Goal: Answer question/provide support: Share knowledge or assist other users

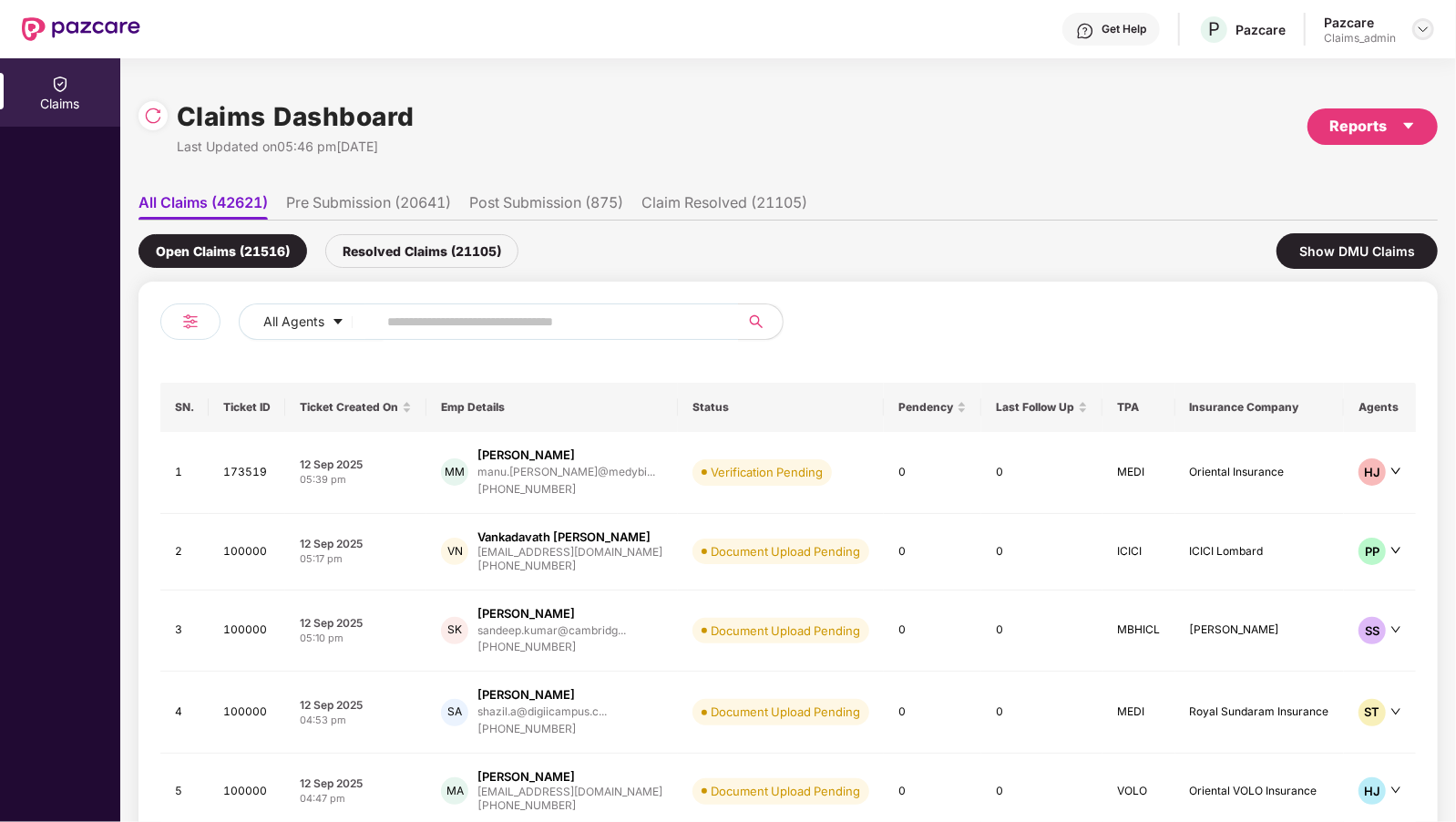
click at [1422, 33] on img at bounding box center [1423, 28] width 15 height 15
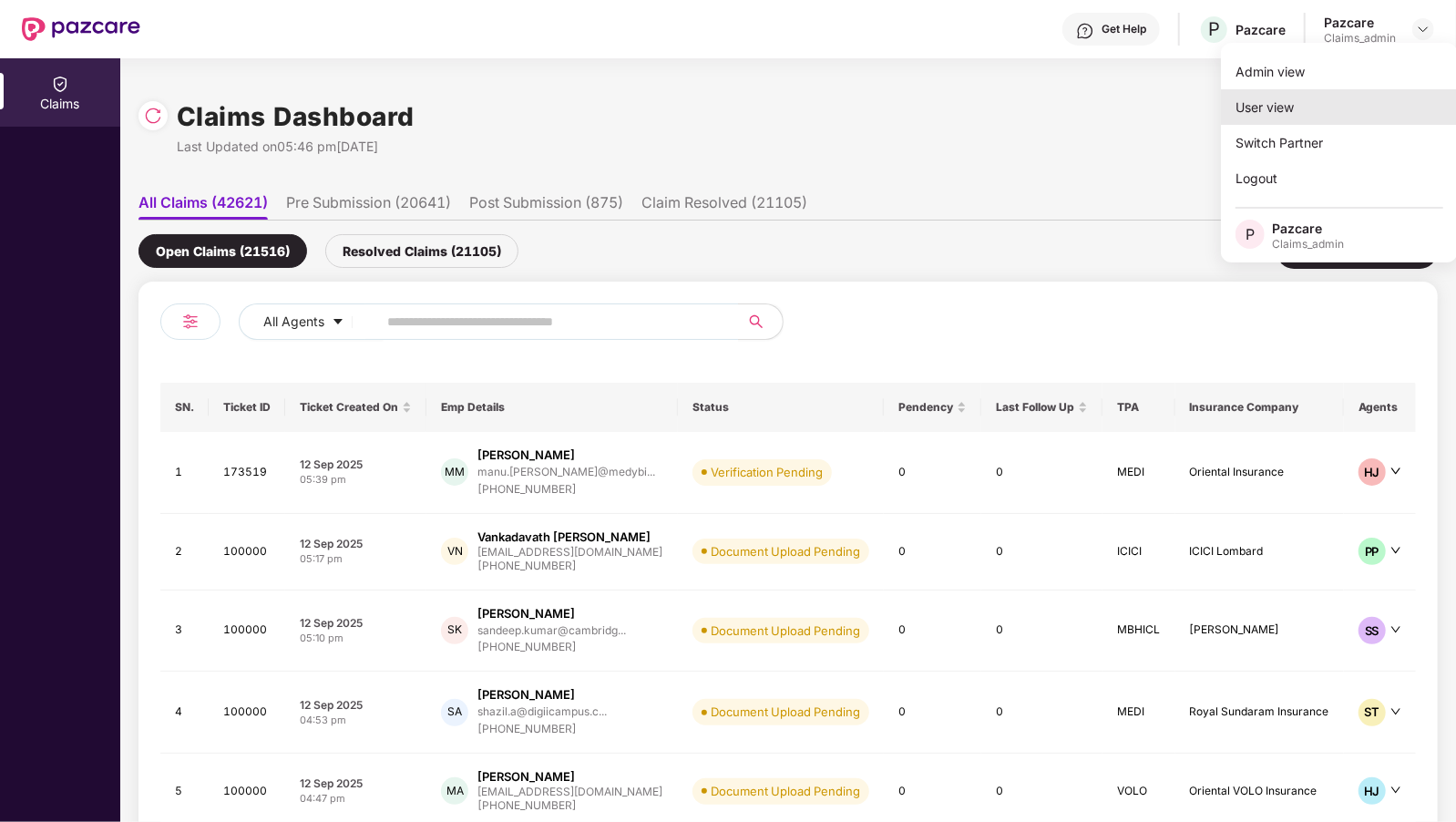
click at [1246, 104] on div "User view" at bounding box center [1339, 107] width 237 height 35
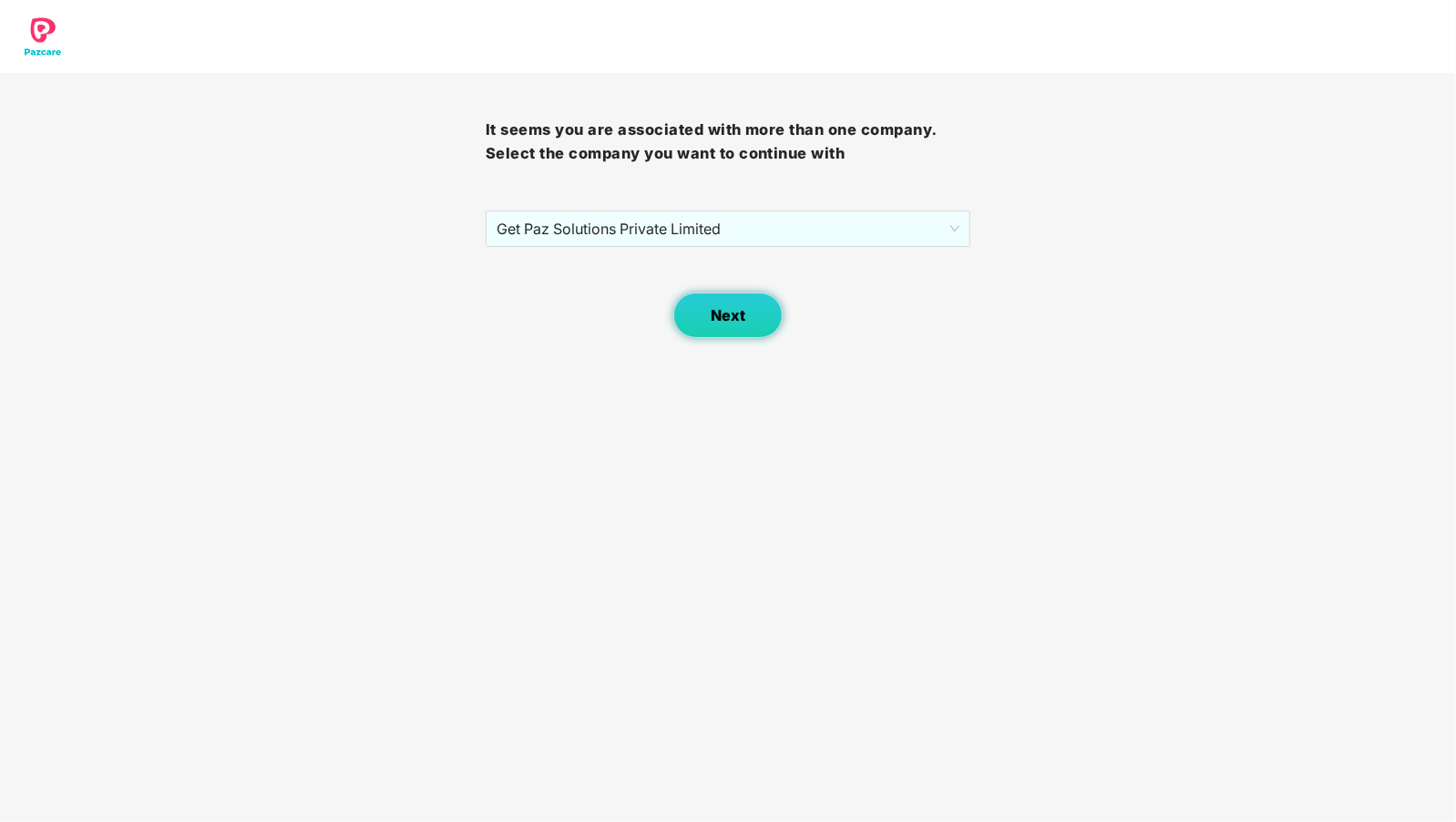
click at [709, 315] on button "Next" at bounding box center [728, 315] width 109 height 46
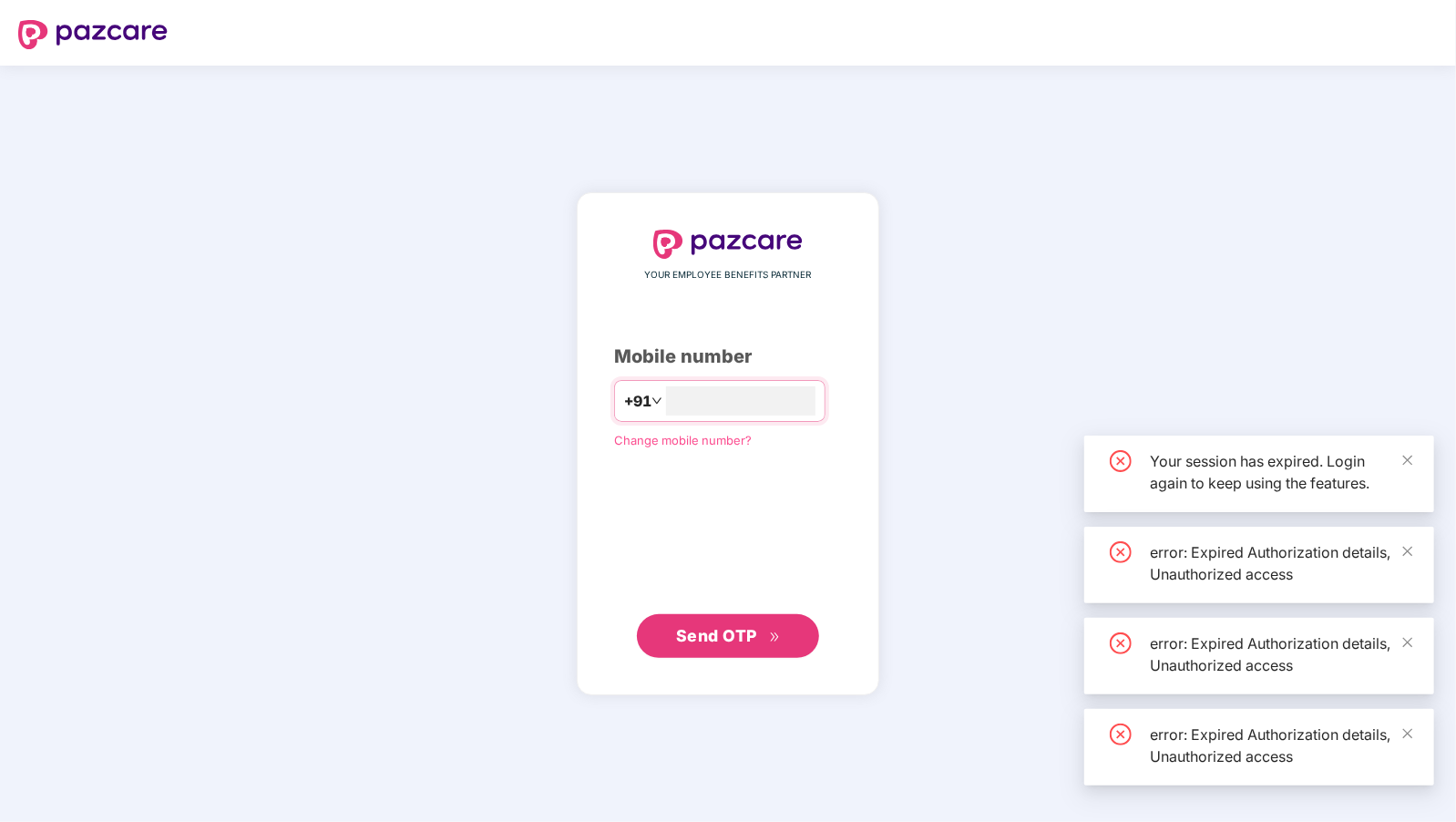
type input "*"
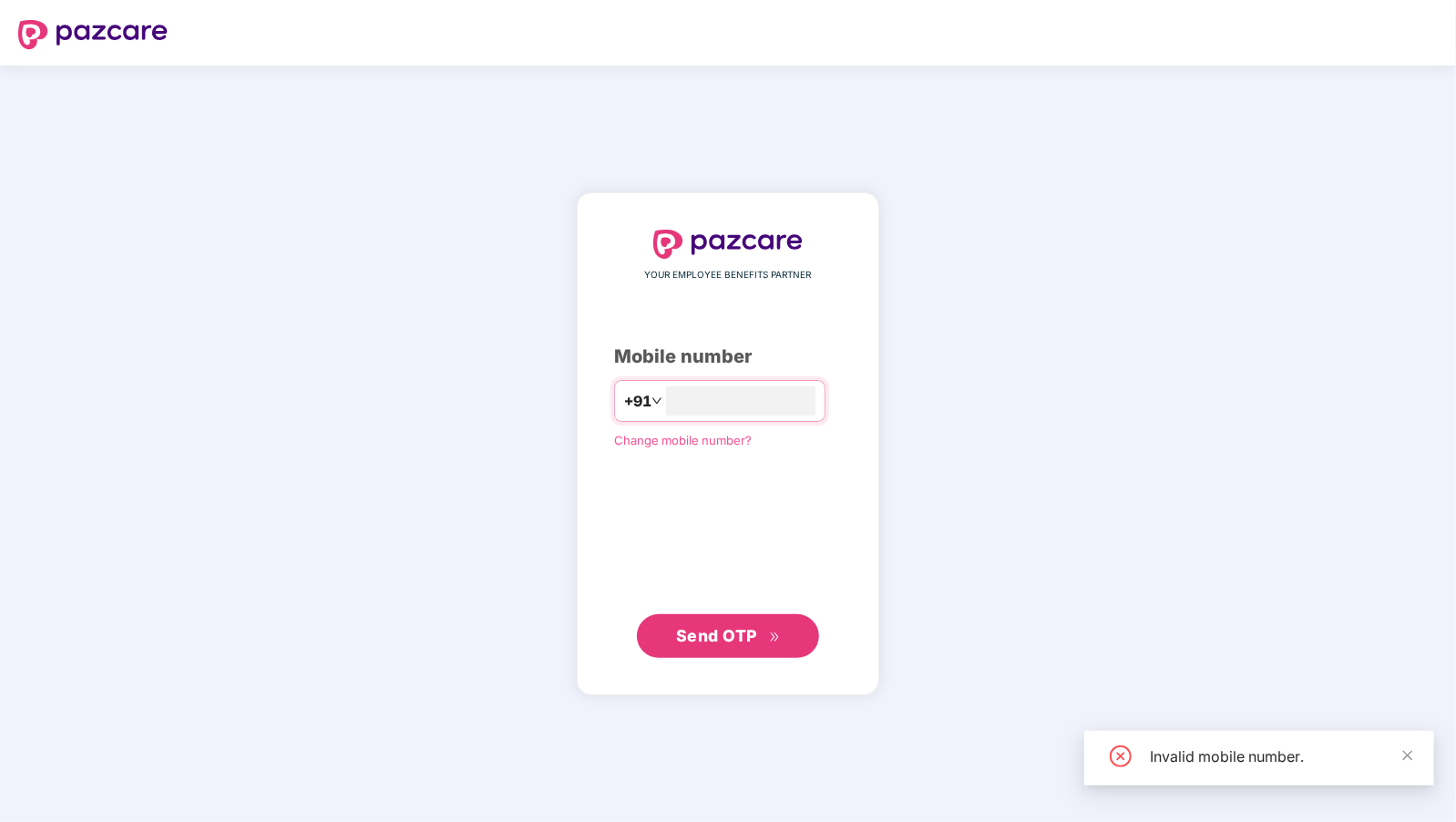
type input "*"
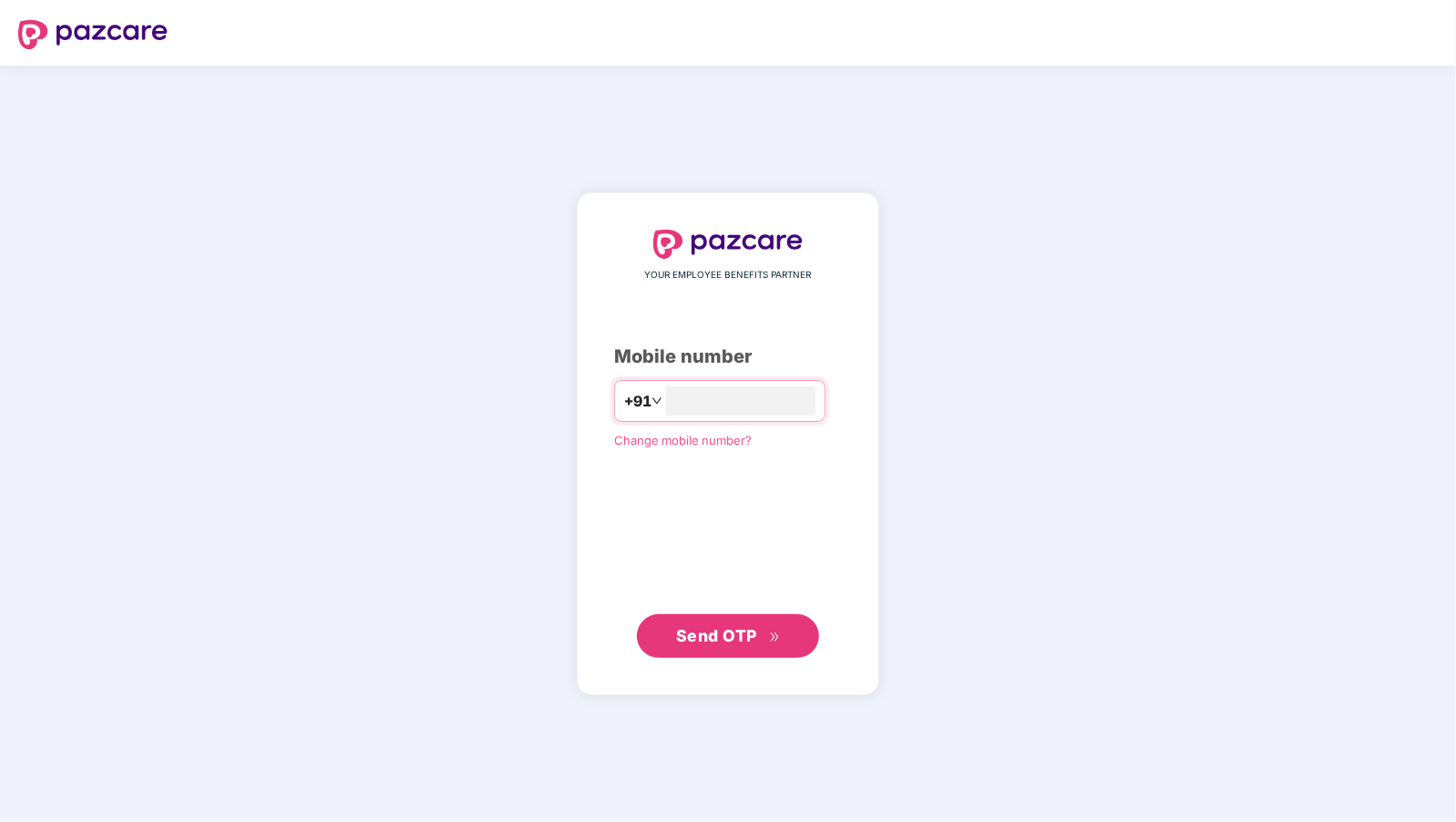
type input "**********"
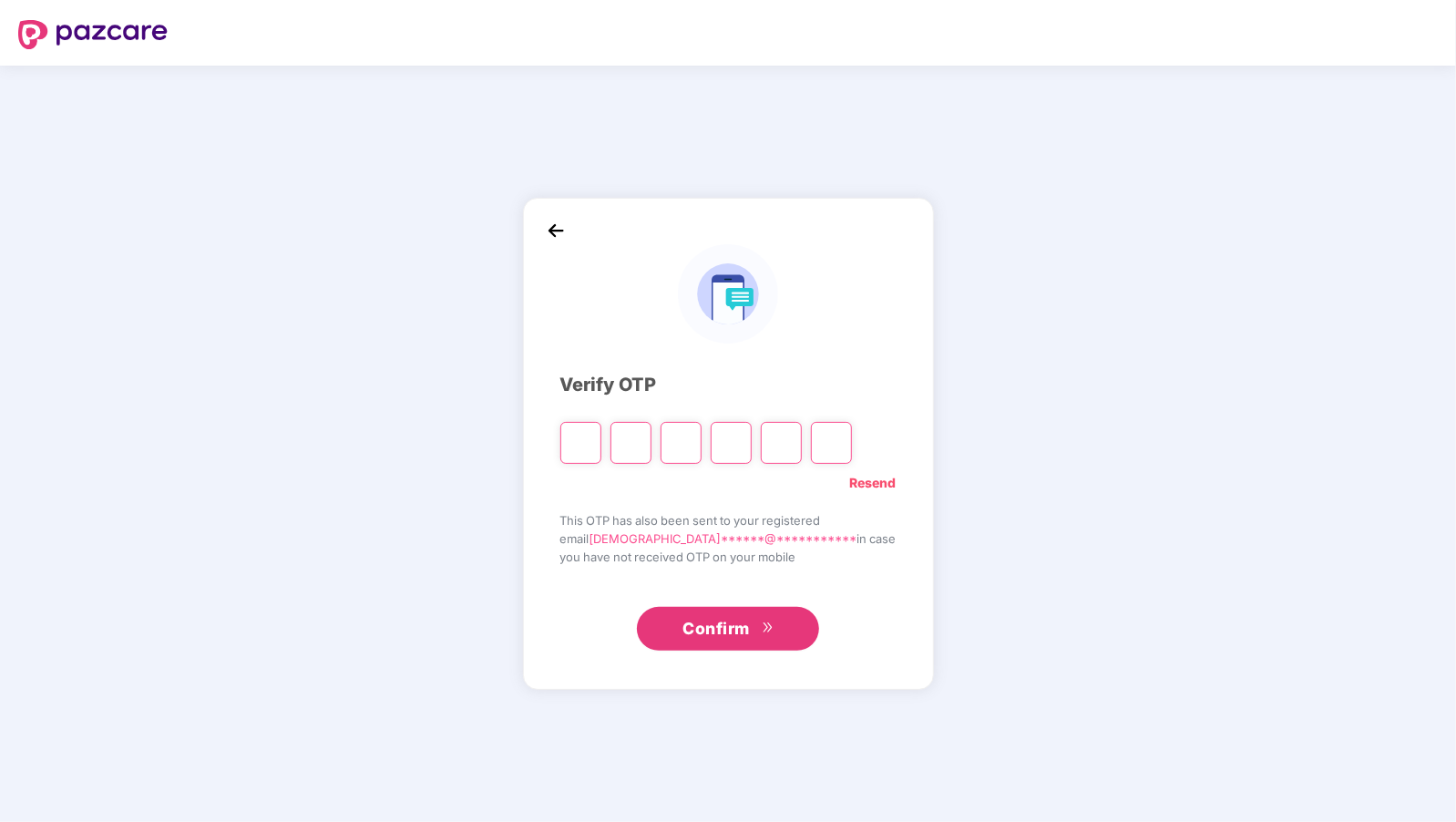
type input "*"
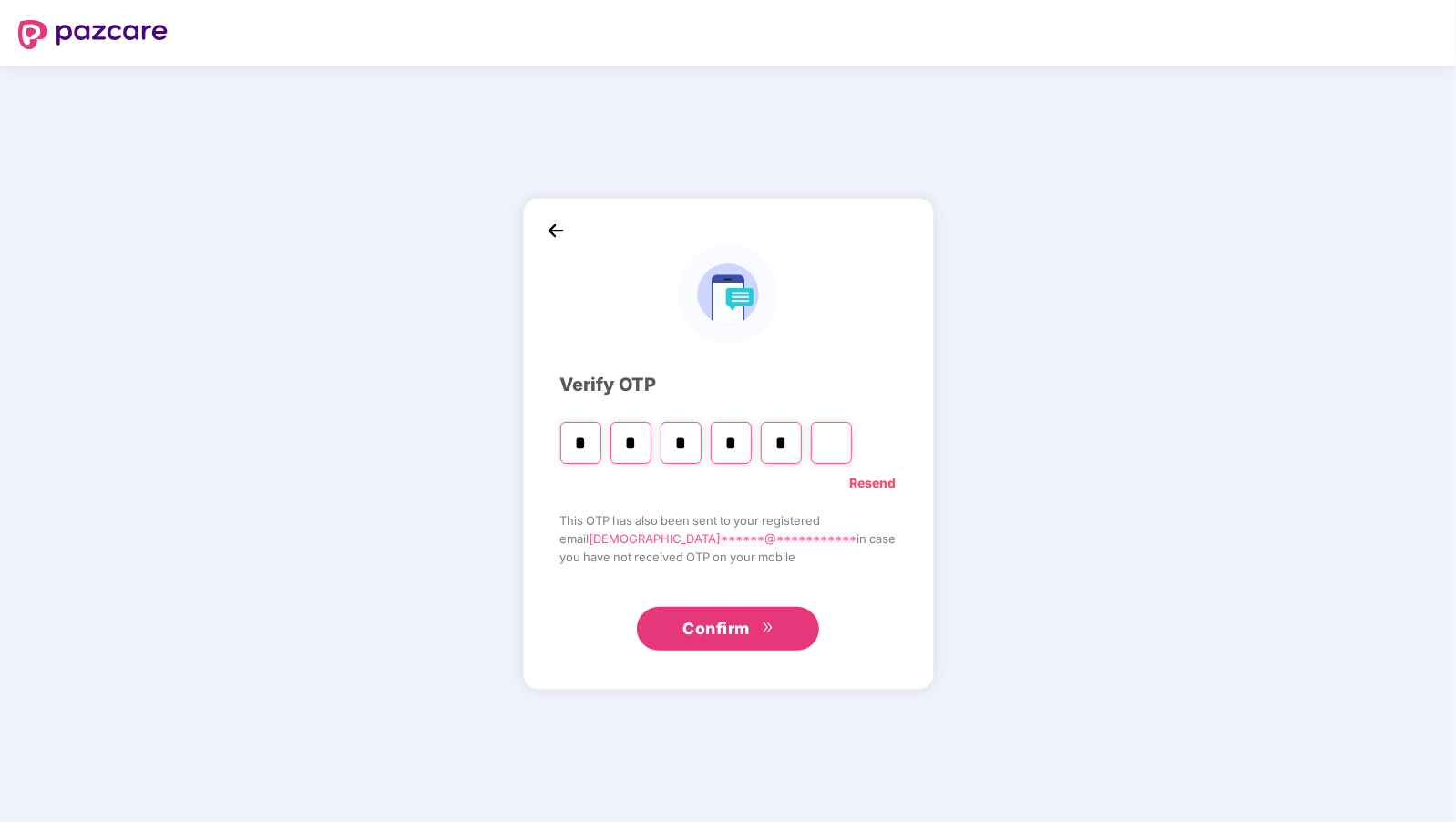
type input "*"
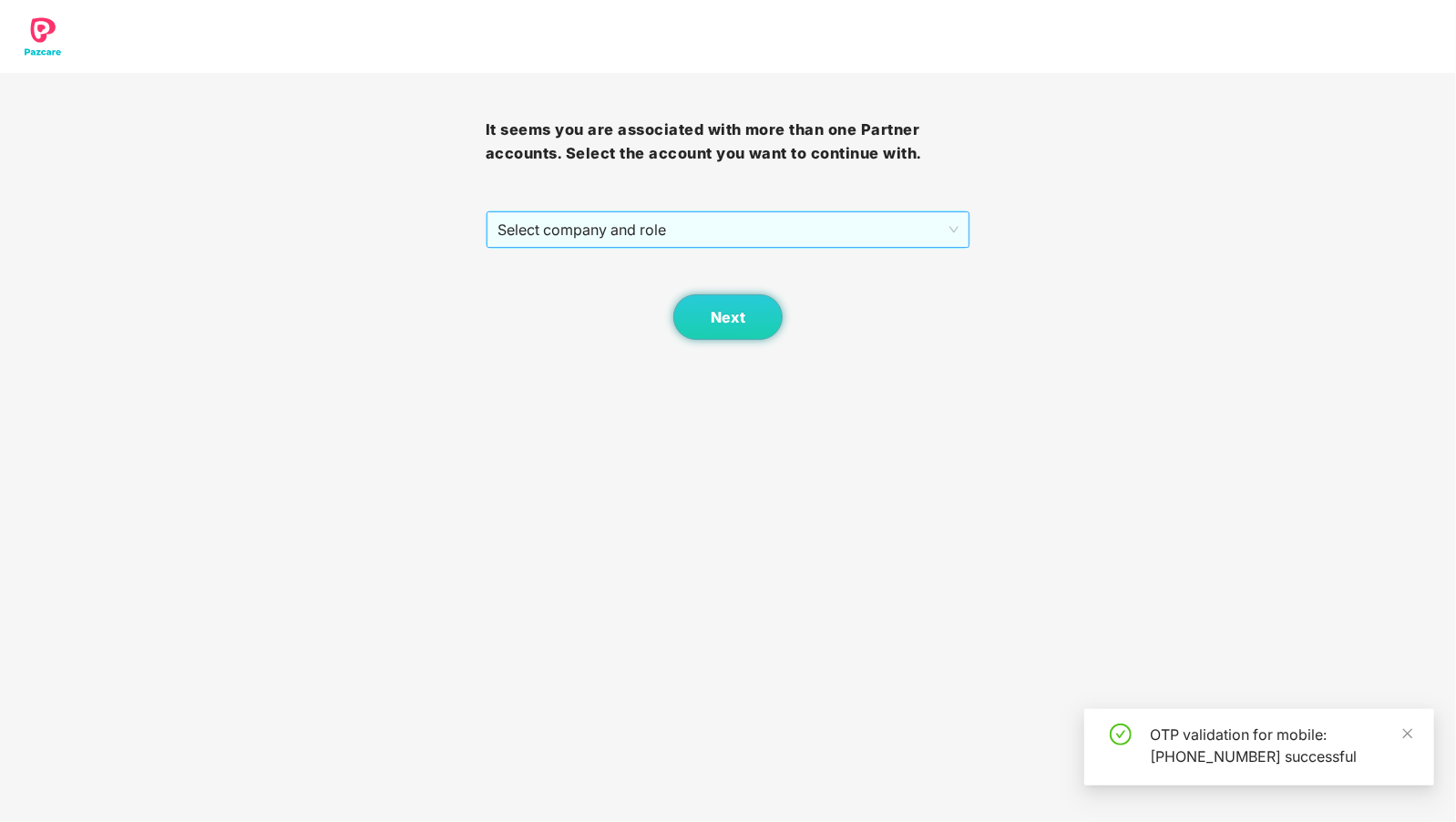
click at [644, 224] on span "Select company and role" at bounding box center [728, 230] width 462 height 35
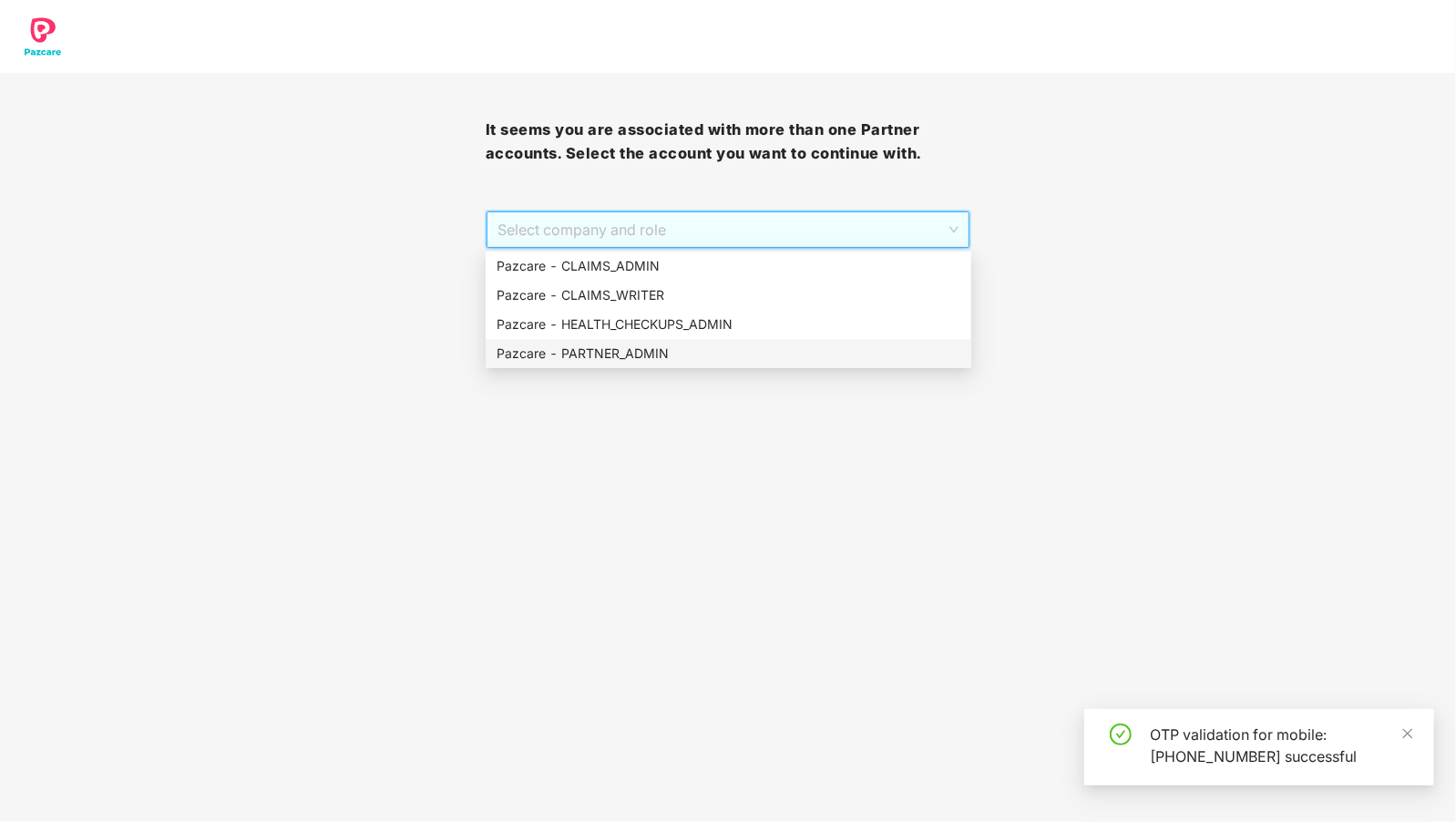
click at [626, 347] on div "Pazcare - PARTNER_ADMIN" at bounding box center [729, 353] width 464 height 20
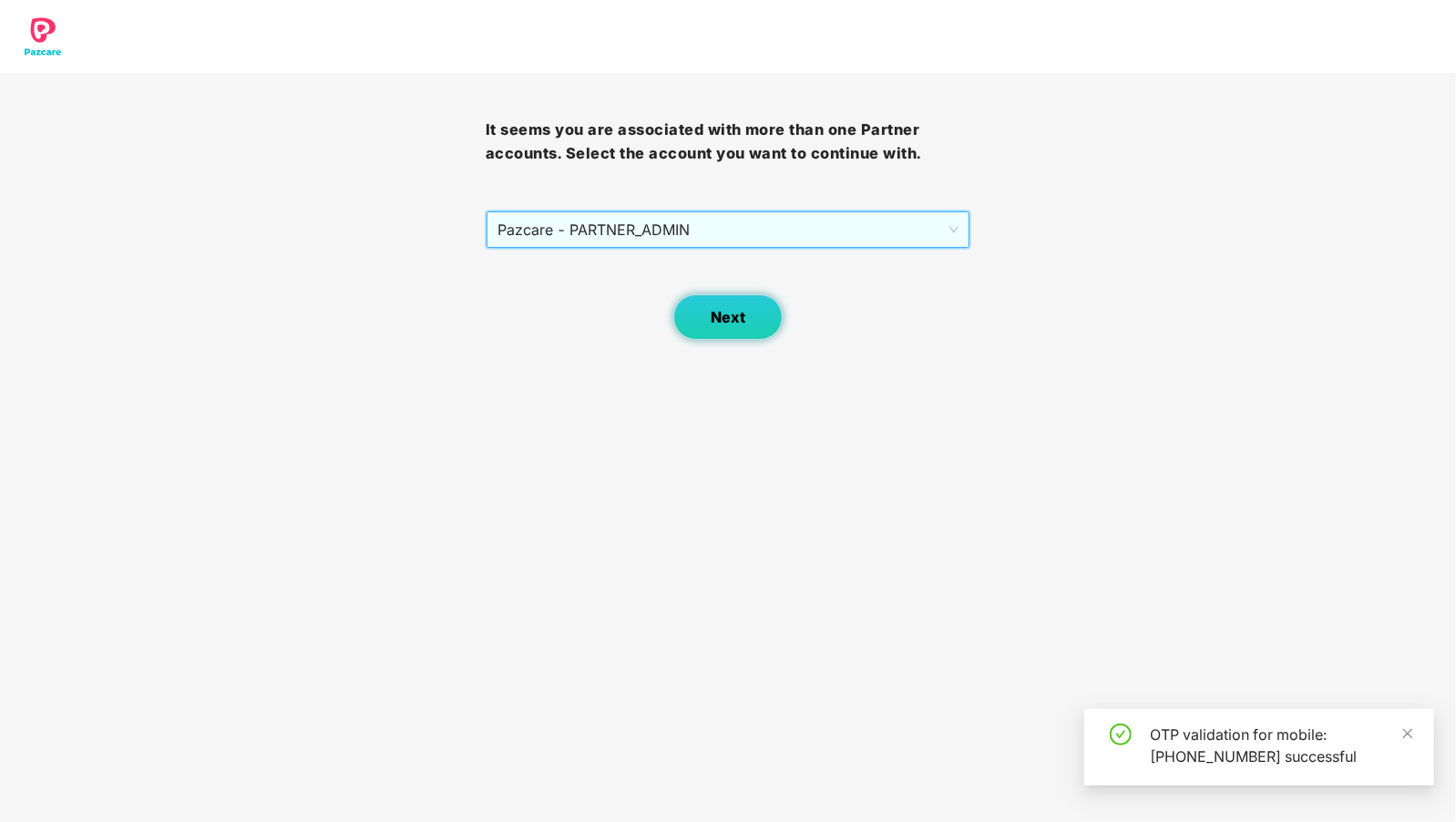
click at [708, 315] on button "Next" at bounding box center [728, 317] width 109 height 46
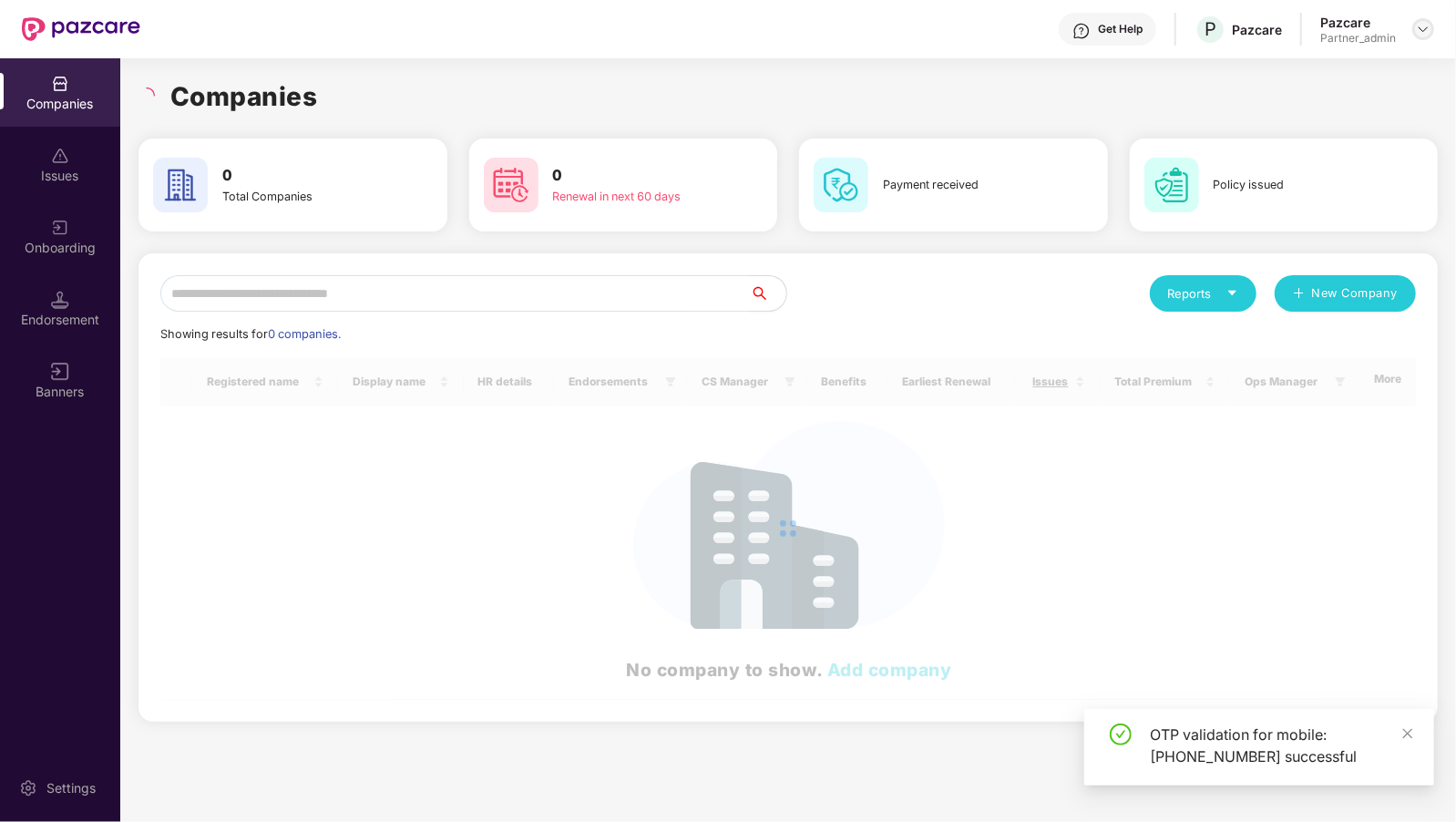
click at [1430, 35] on div at bounding box center [1423, 29] width 21 height 21
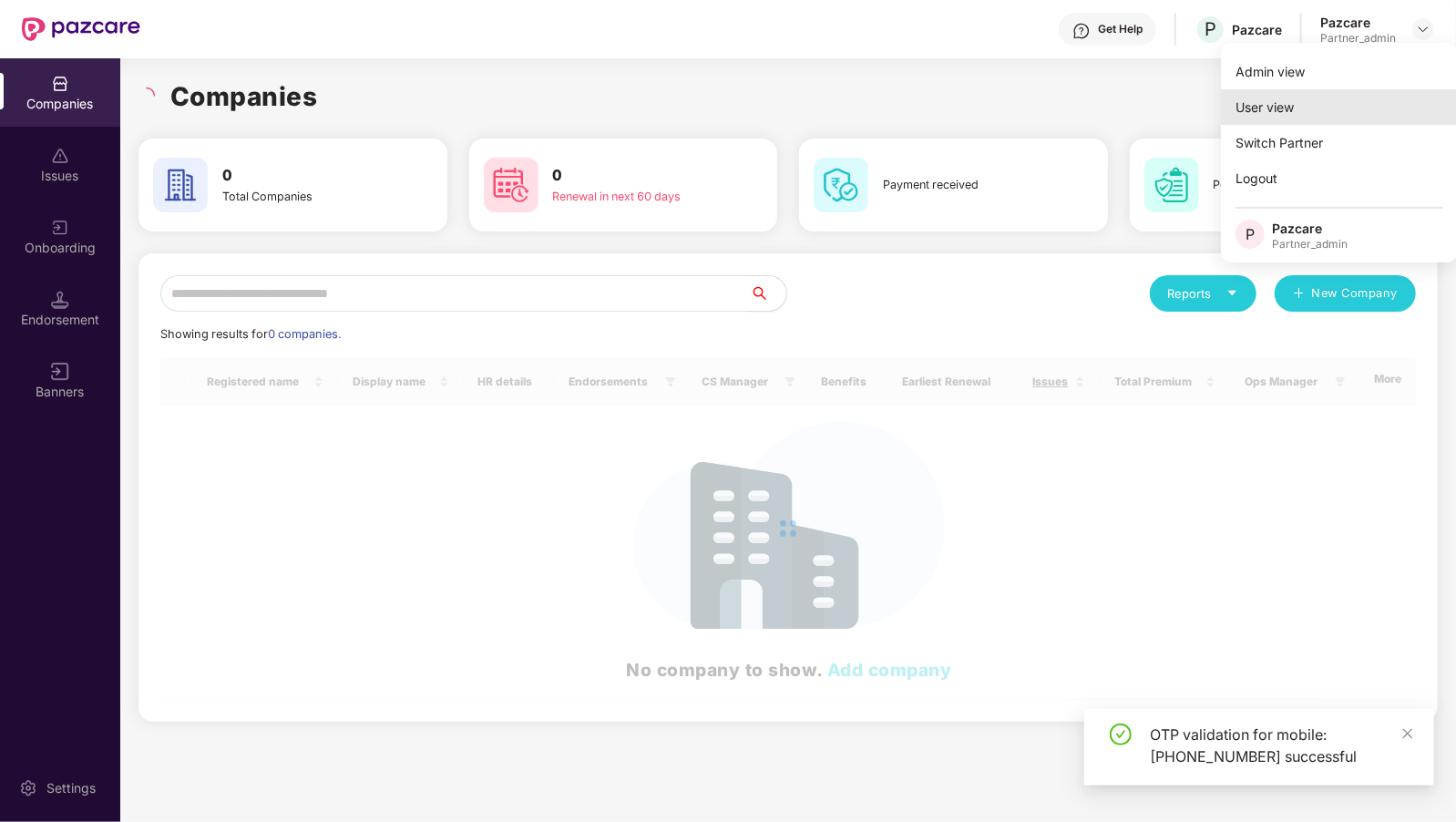
click at [1258, 102] on div "User view" at bounding box center [1339, 107] width 237 height 35
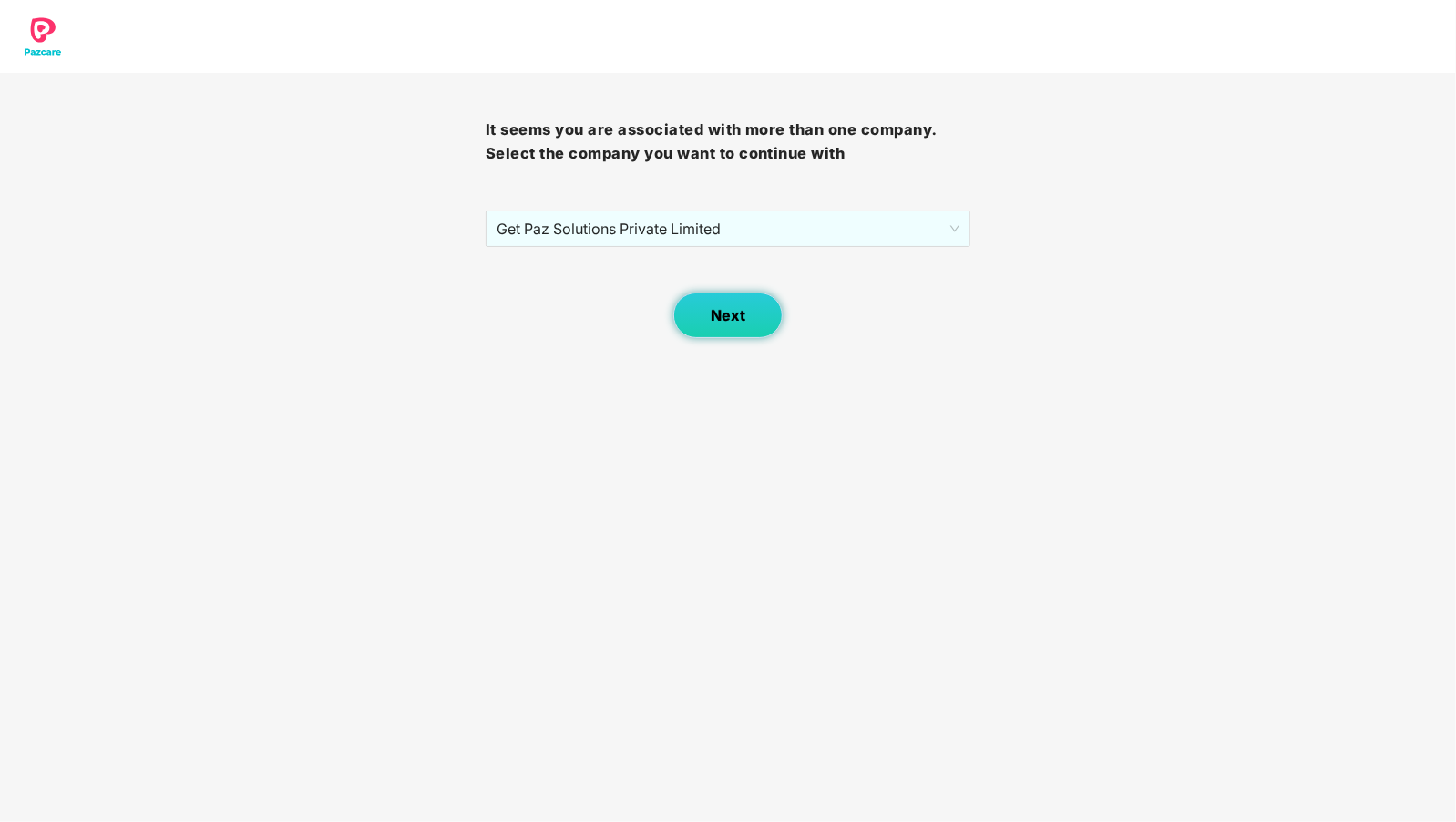
click at [729, 304] on button "Next" at bounding box center [728, 315] width 109 height 46
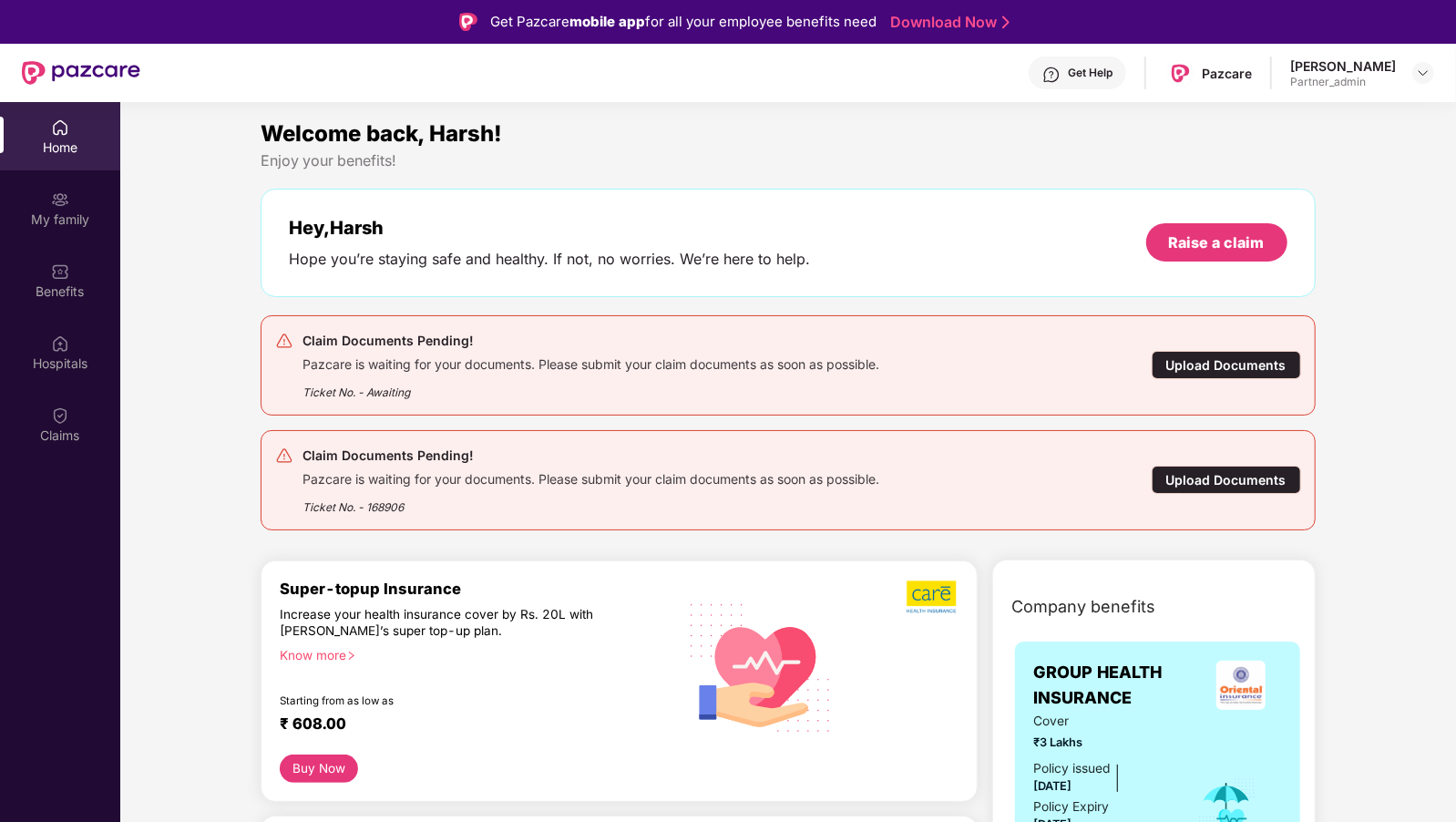
click at [1214, 358] on div "Upload Documents" at bounding box center [1226, 365] width 149 height 28
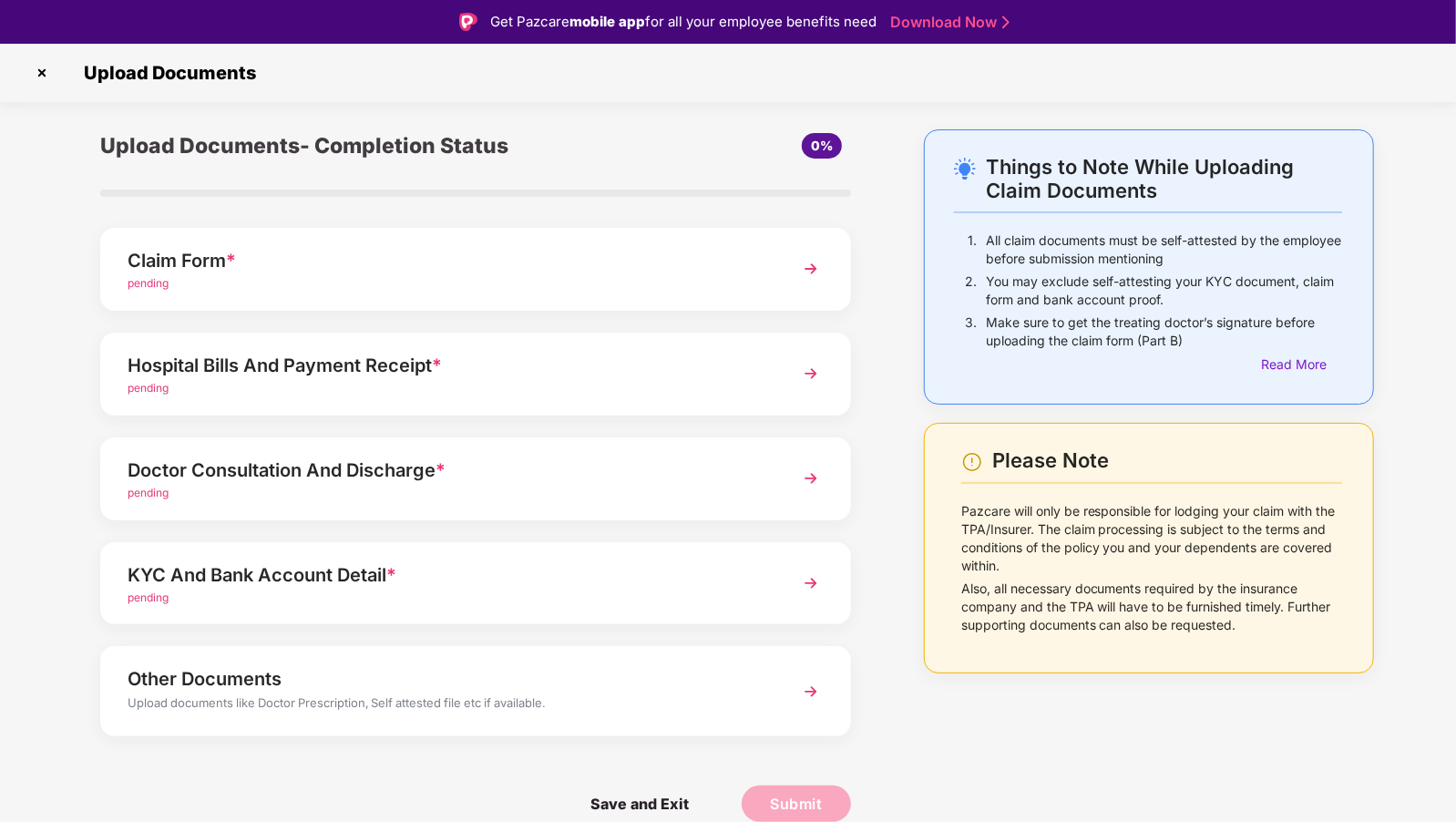
click at [399, 266] on div "Claim Form *" at bounding box center [446, 260] width 637 height 29
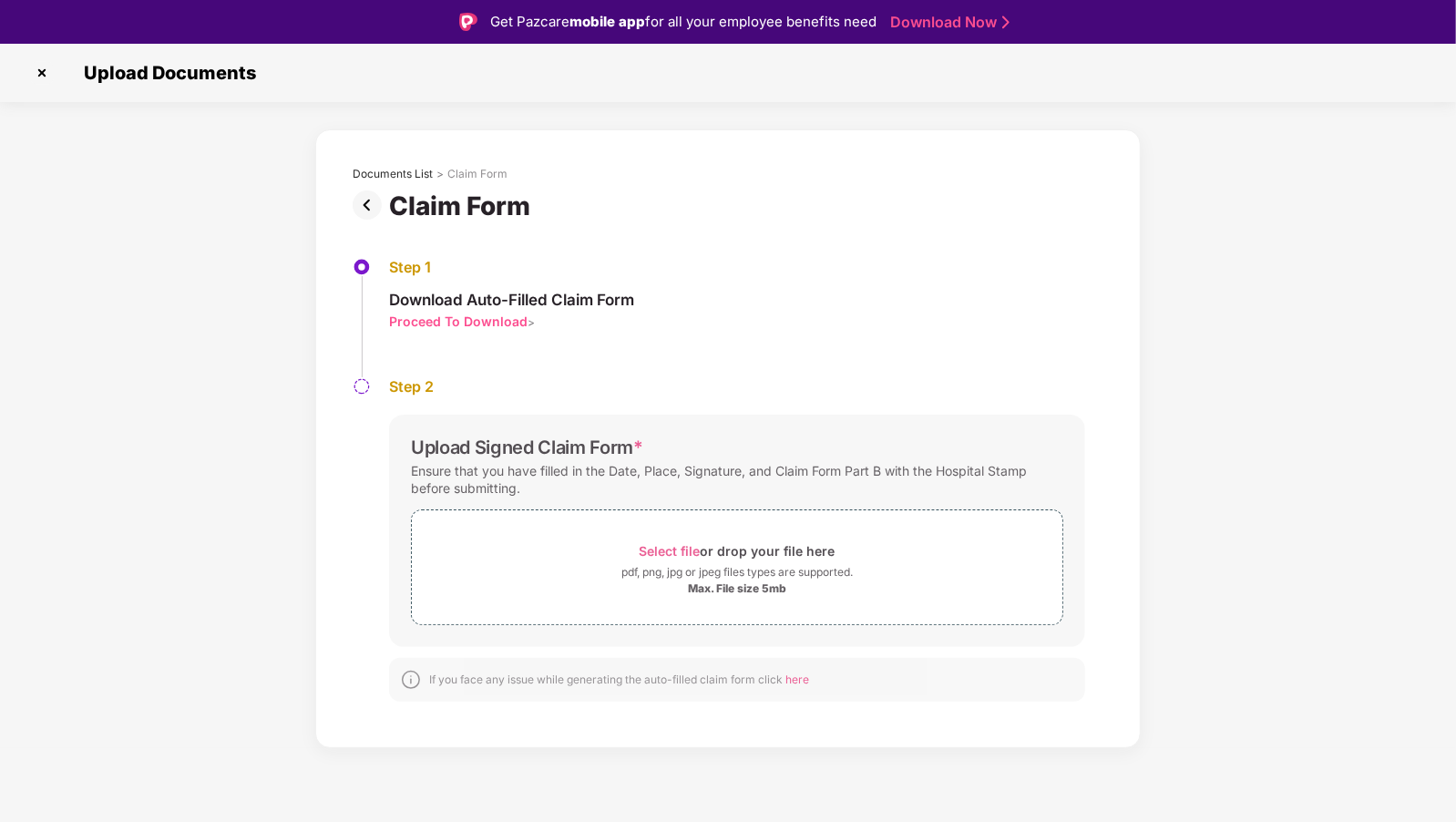
click at [51, 75] on img at bounding box center [42, 73] width 29 height 29
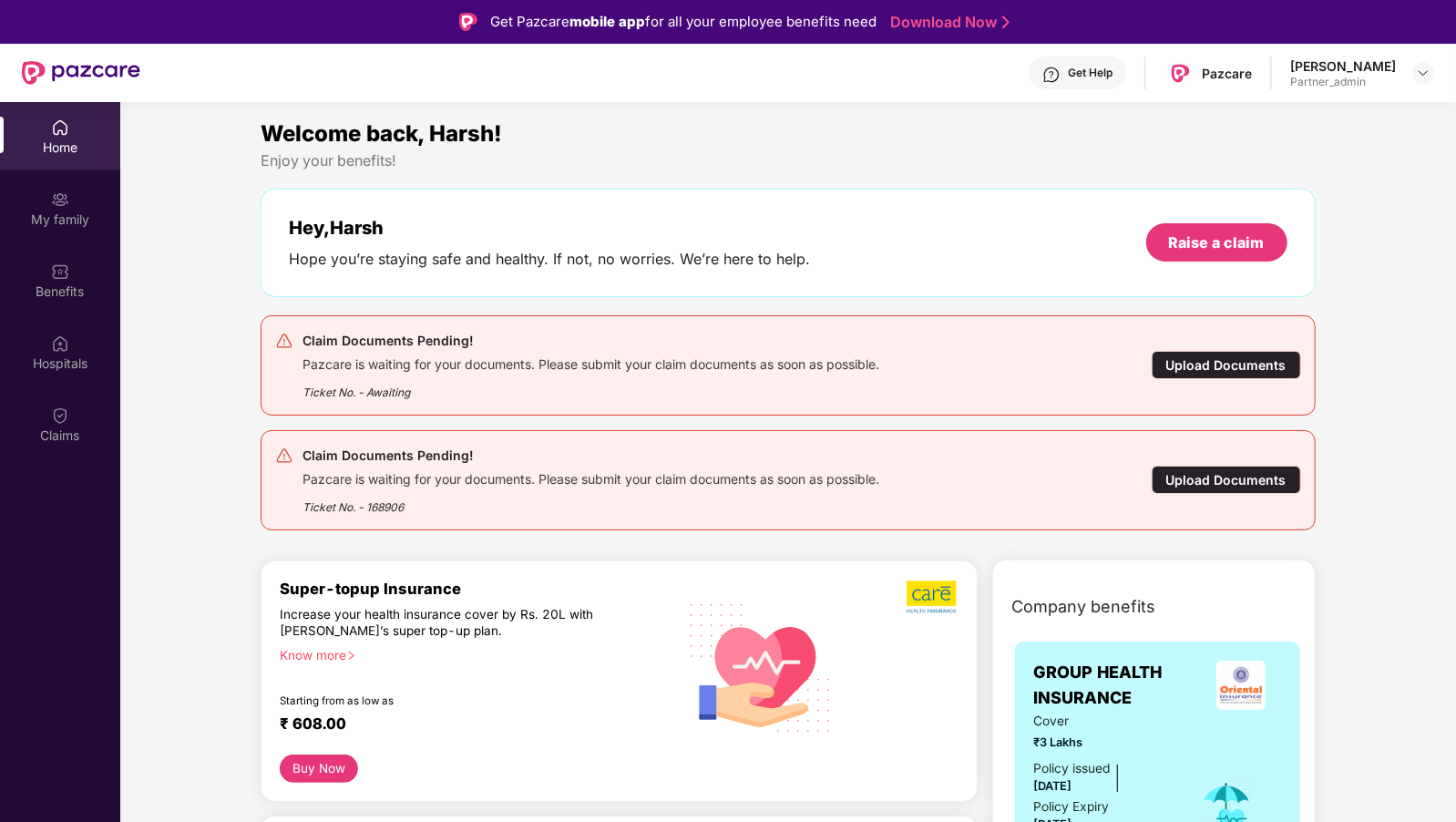
click at [1245, 364] on div "Upload Documents" at bounding box center [1226, 365] width 149 height 28
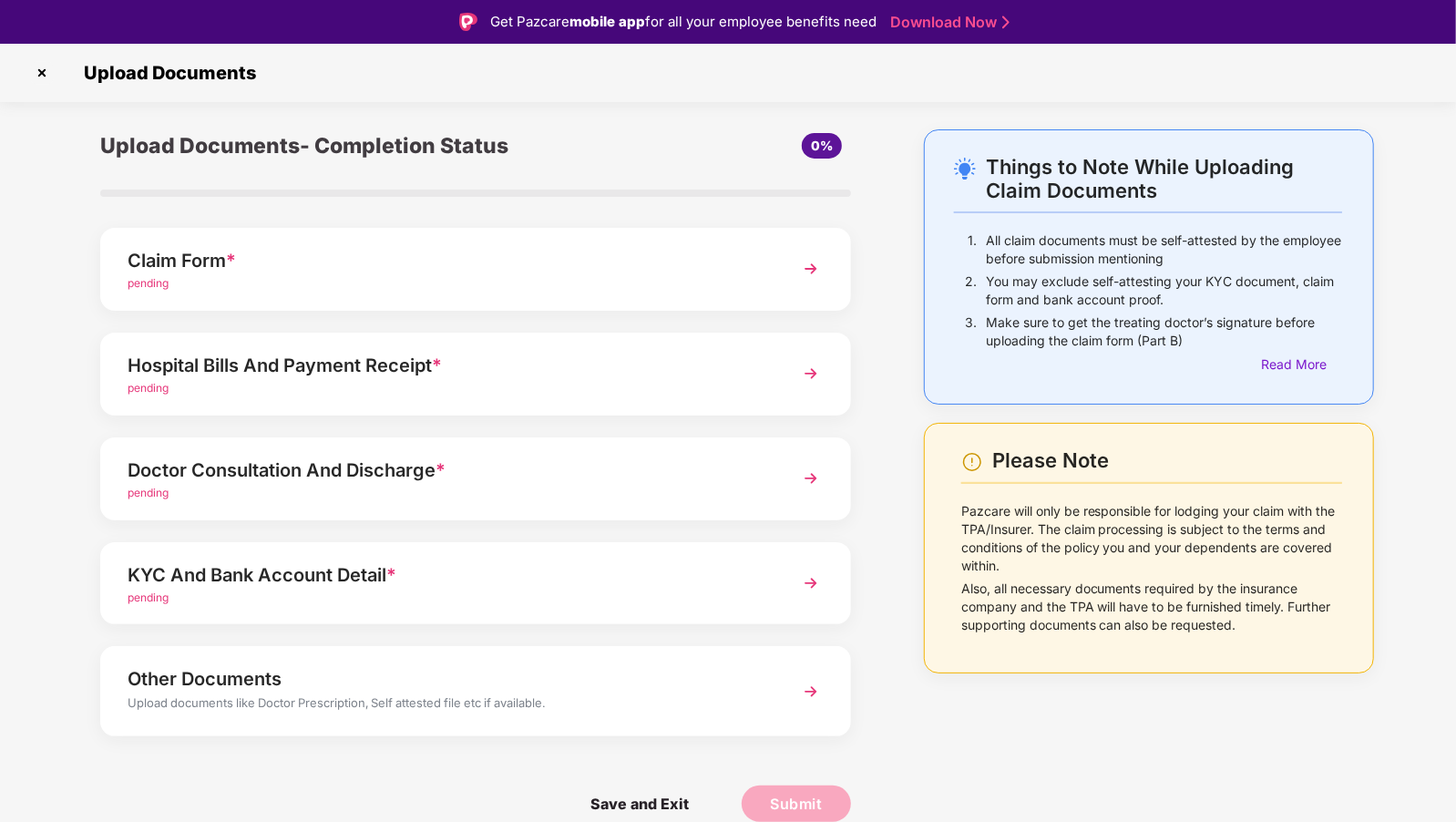
click at [347, 385] on div "pending" at bounding box center [446, 389] width 637 height 18
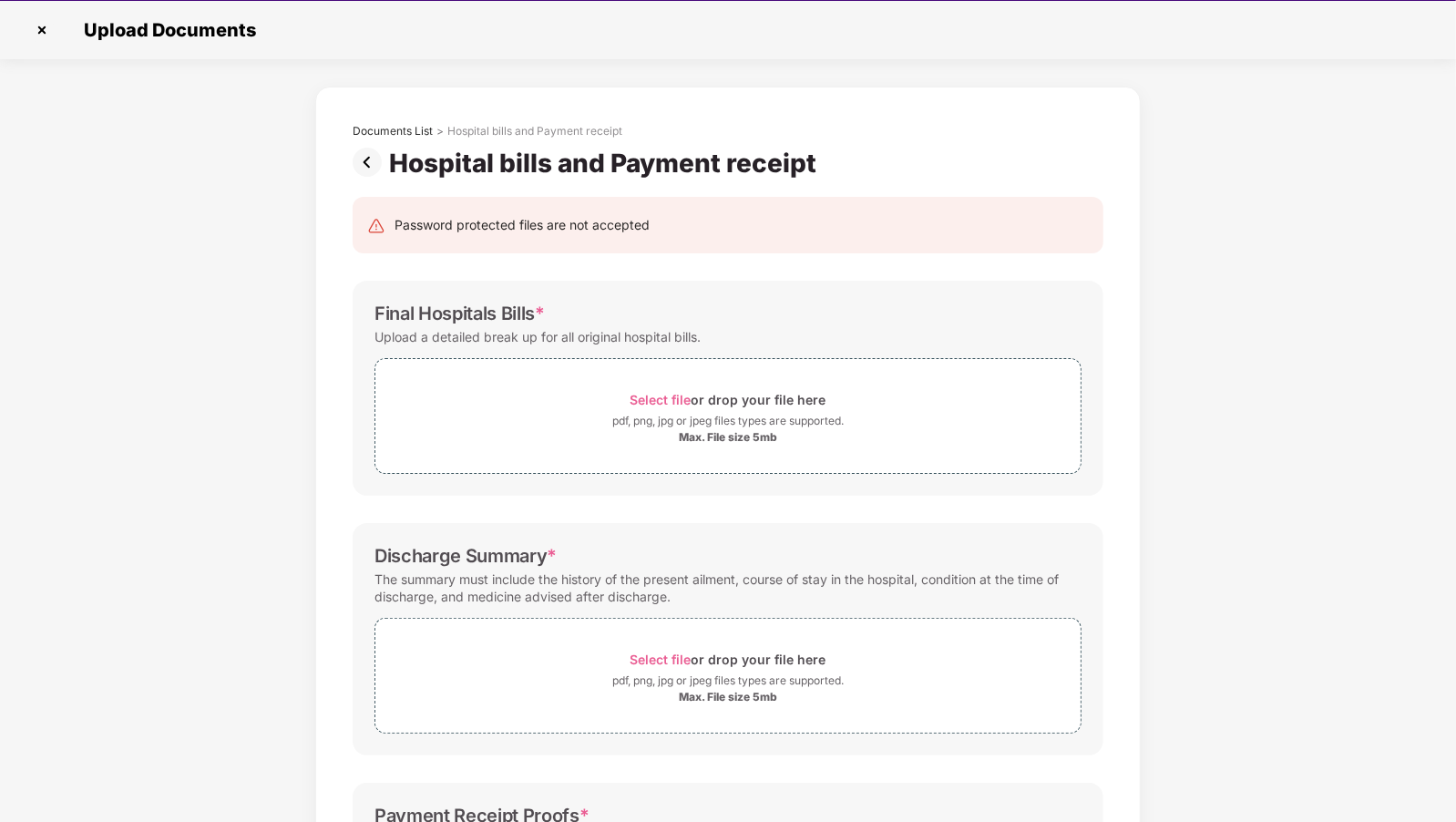
click at [29, 22] on img at bounding box center [42, 30] width 29 height 29
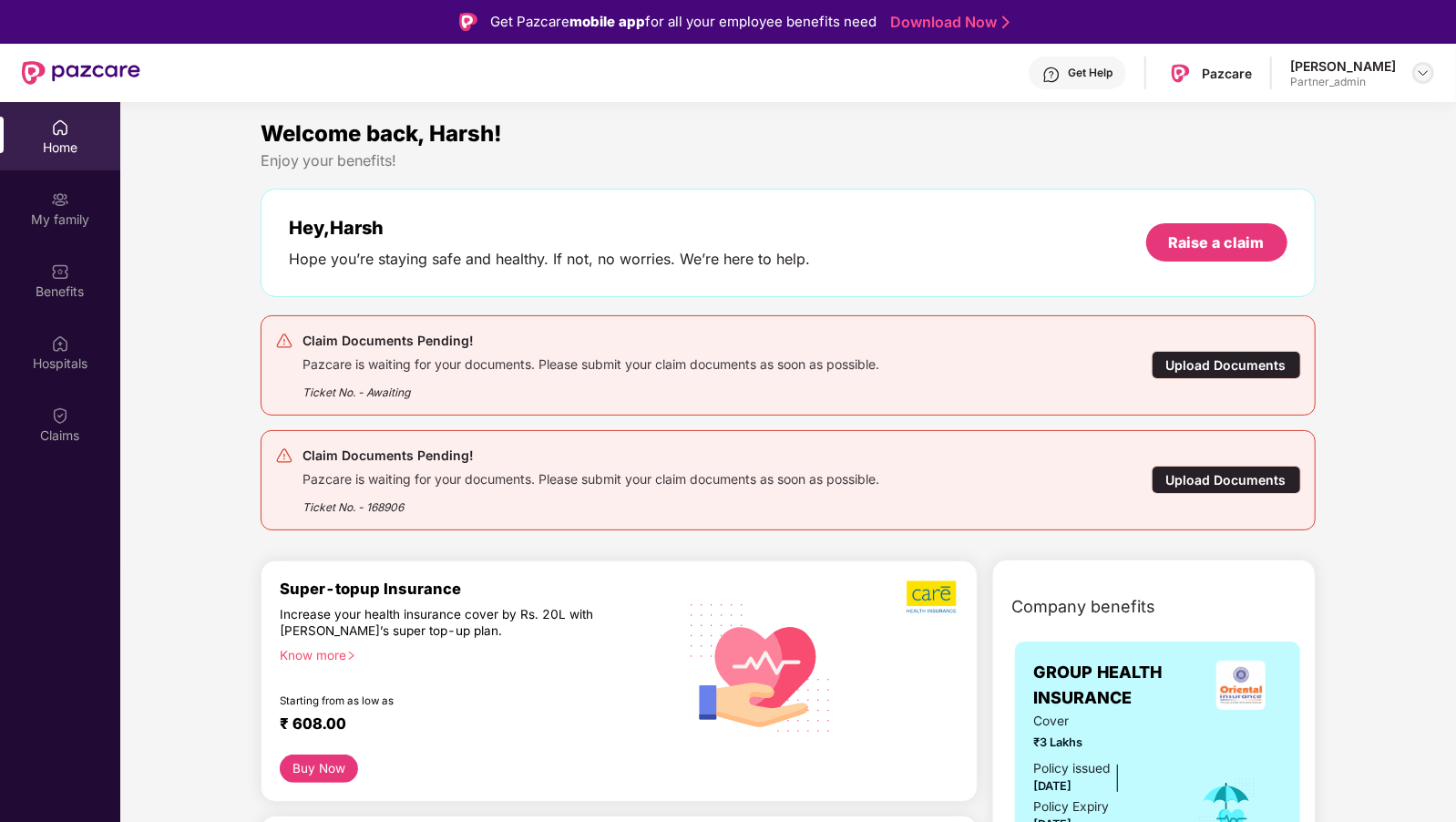
click at [1433, 68] on div at bounding box center [1423, 73] width 21 height 21
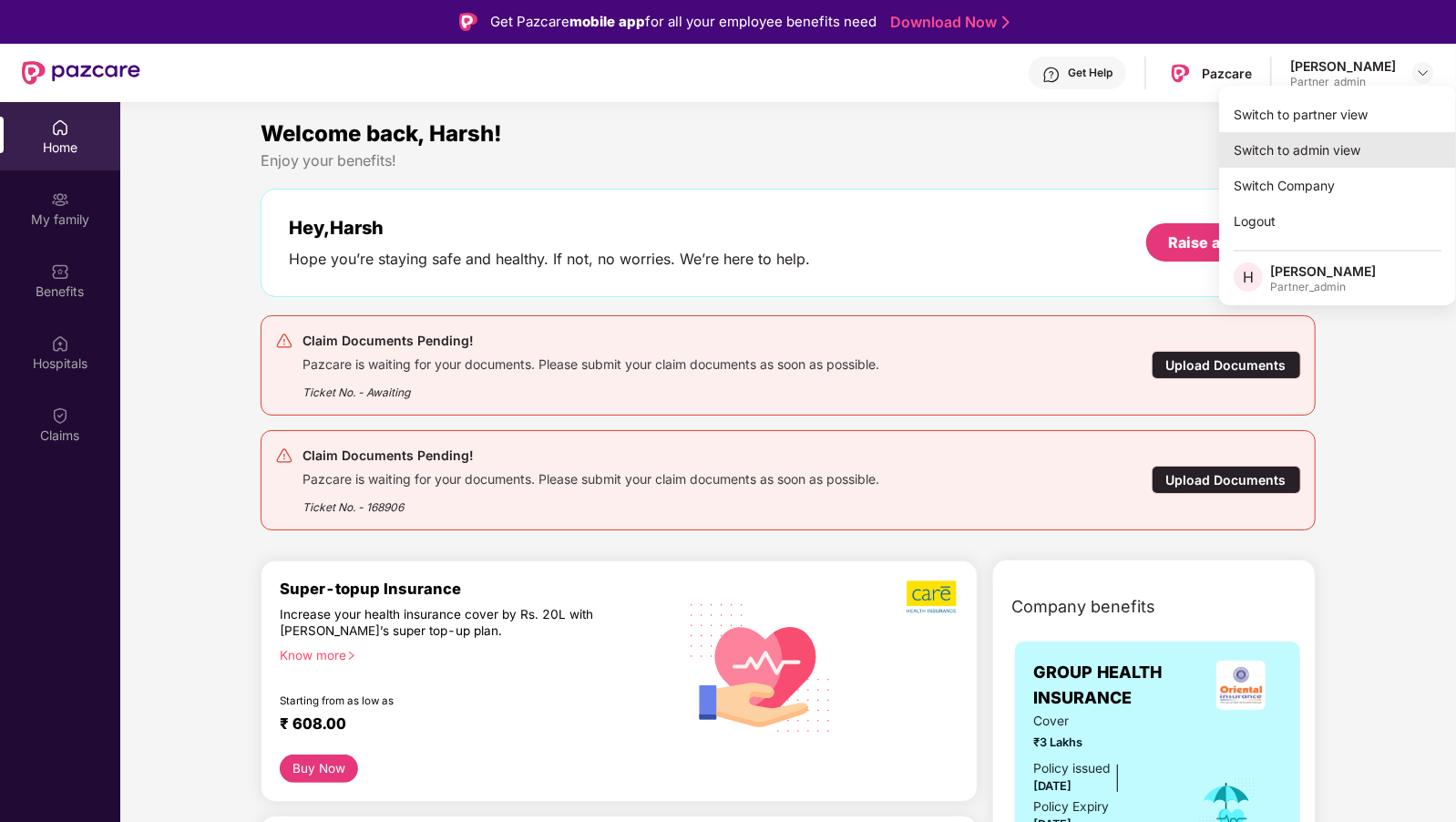
click at [1284, 153] on div "Switch to admin view" at bounding box center [1337, 150] width 237 height 35
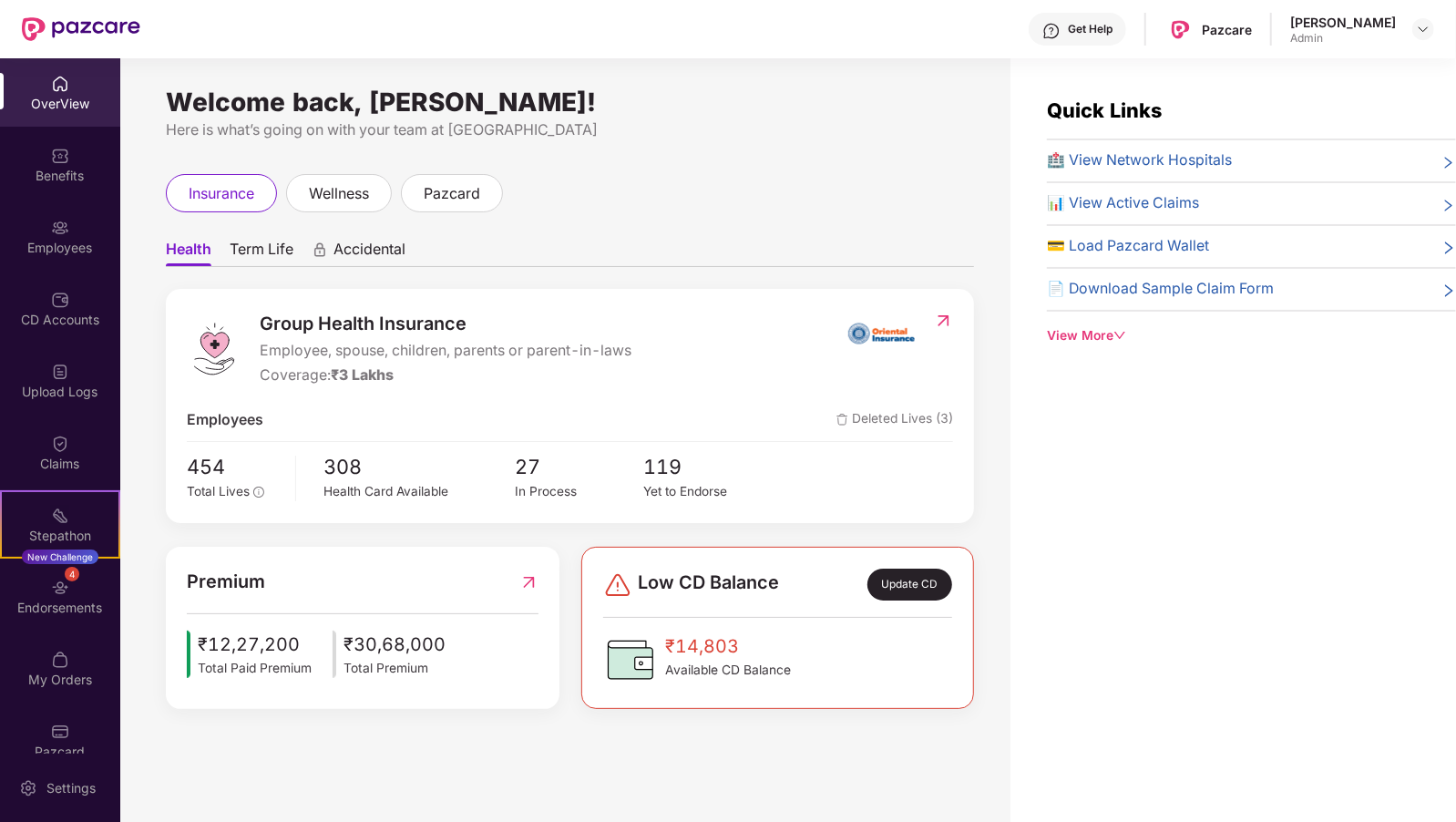
click at [1436, 30] on header "Get Help Pazcare Harsh Jain Admin" at bounding box center [728, 29] width 1456 height 59
click at [1422, 30] on img at bounding box center [1423, 28] width 15 height 15
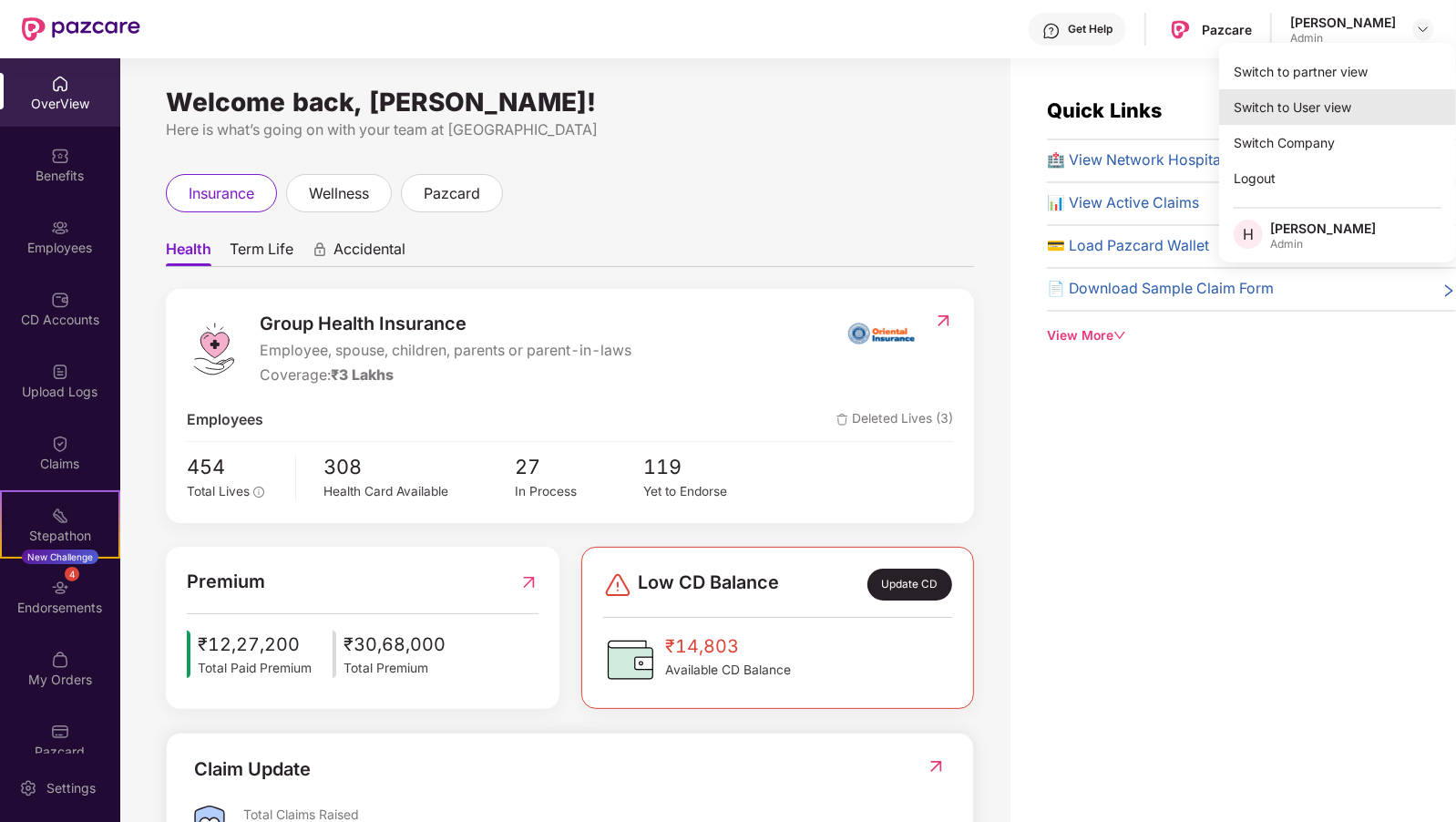
click at [1249, 97] on div "Switch to User view" at bounding box center [1337, 107] width 237 height 35
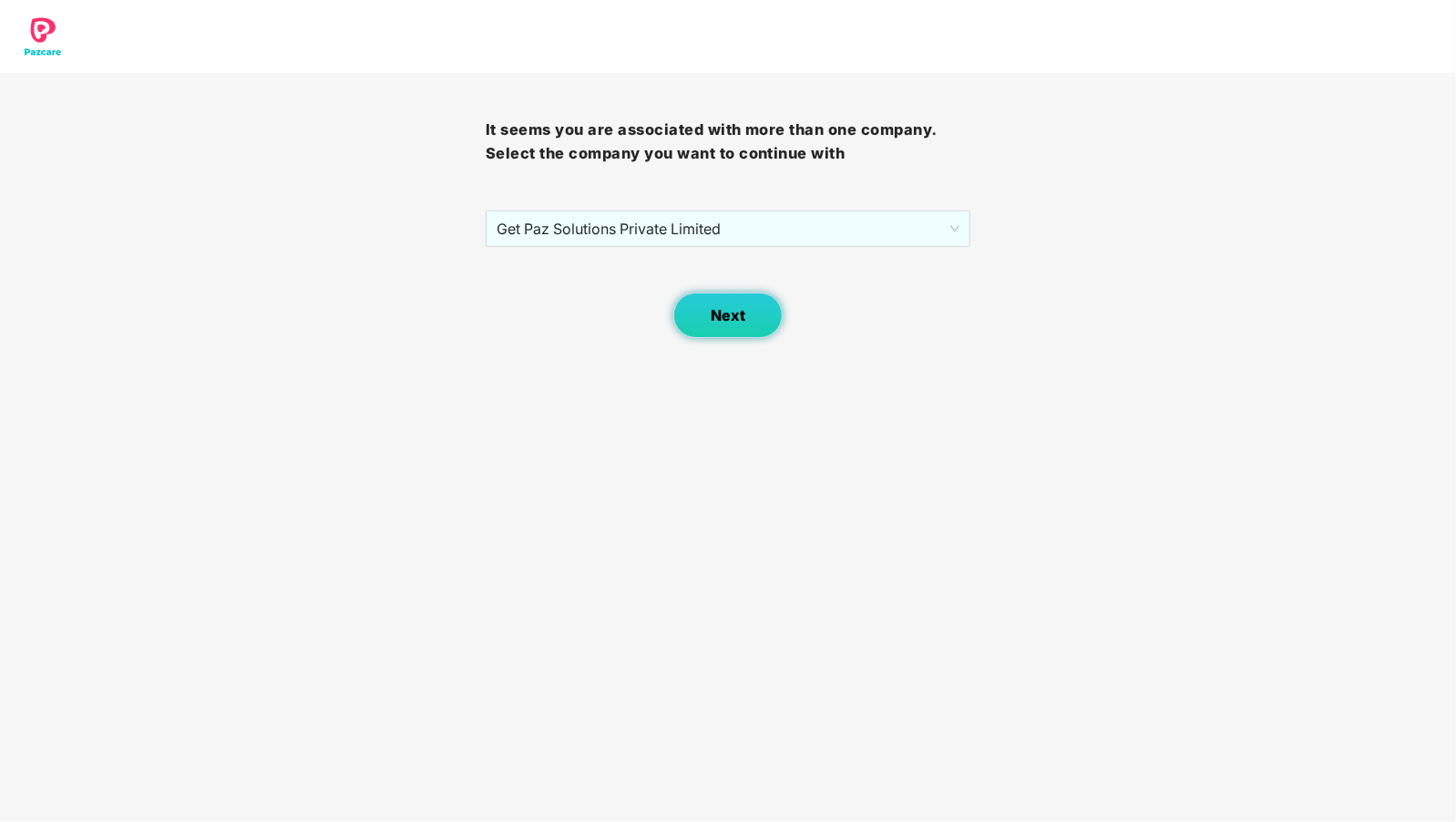
click at [697, 319] on button "Next" at bounding box center [728, 315] width 109 height 46
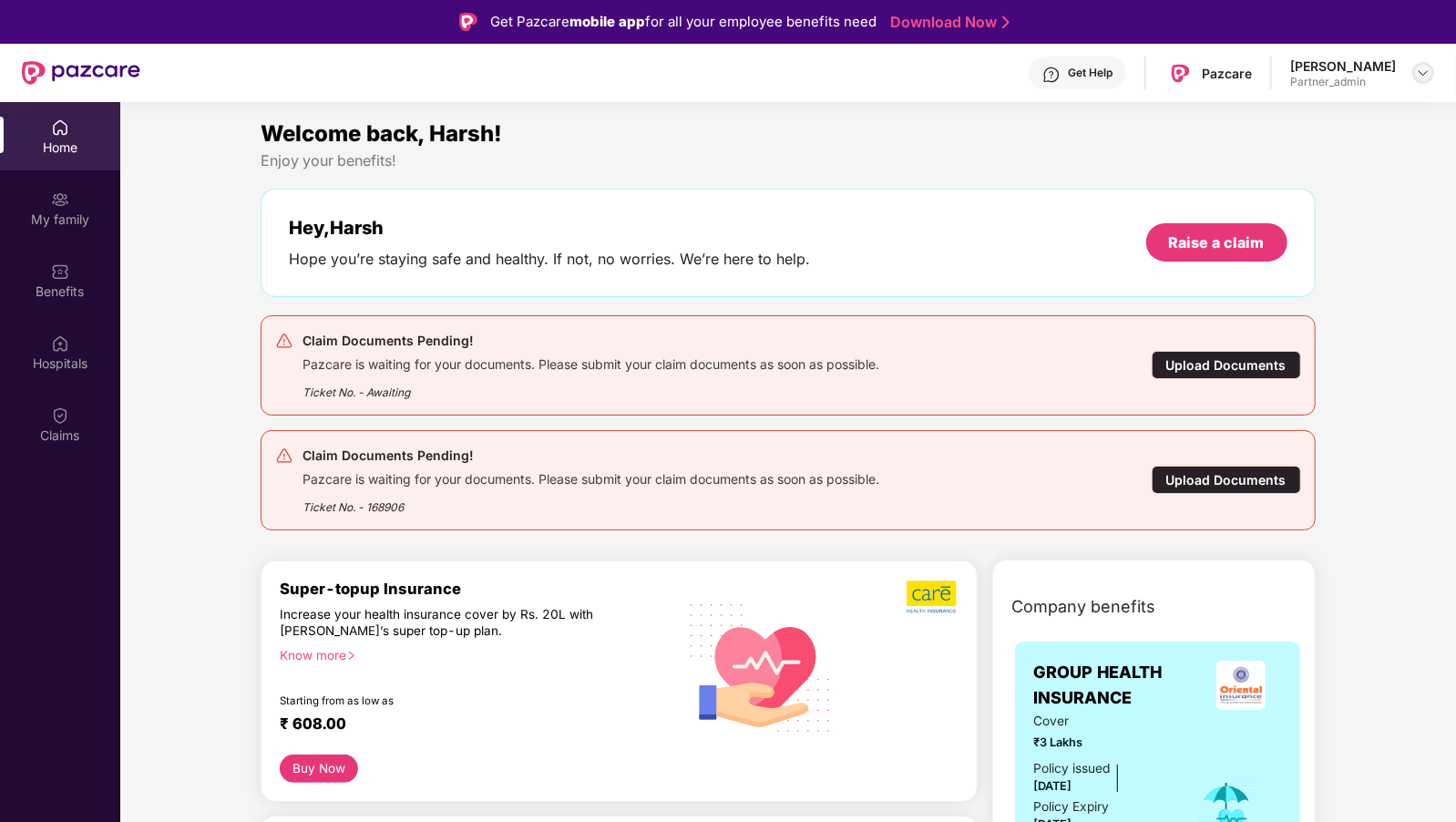
click at [1422, 69] on img at bounding box center [1423, 72] width 15 height 15
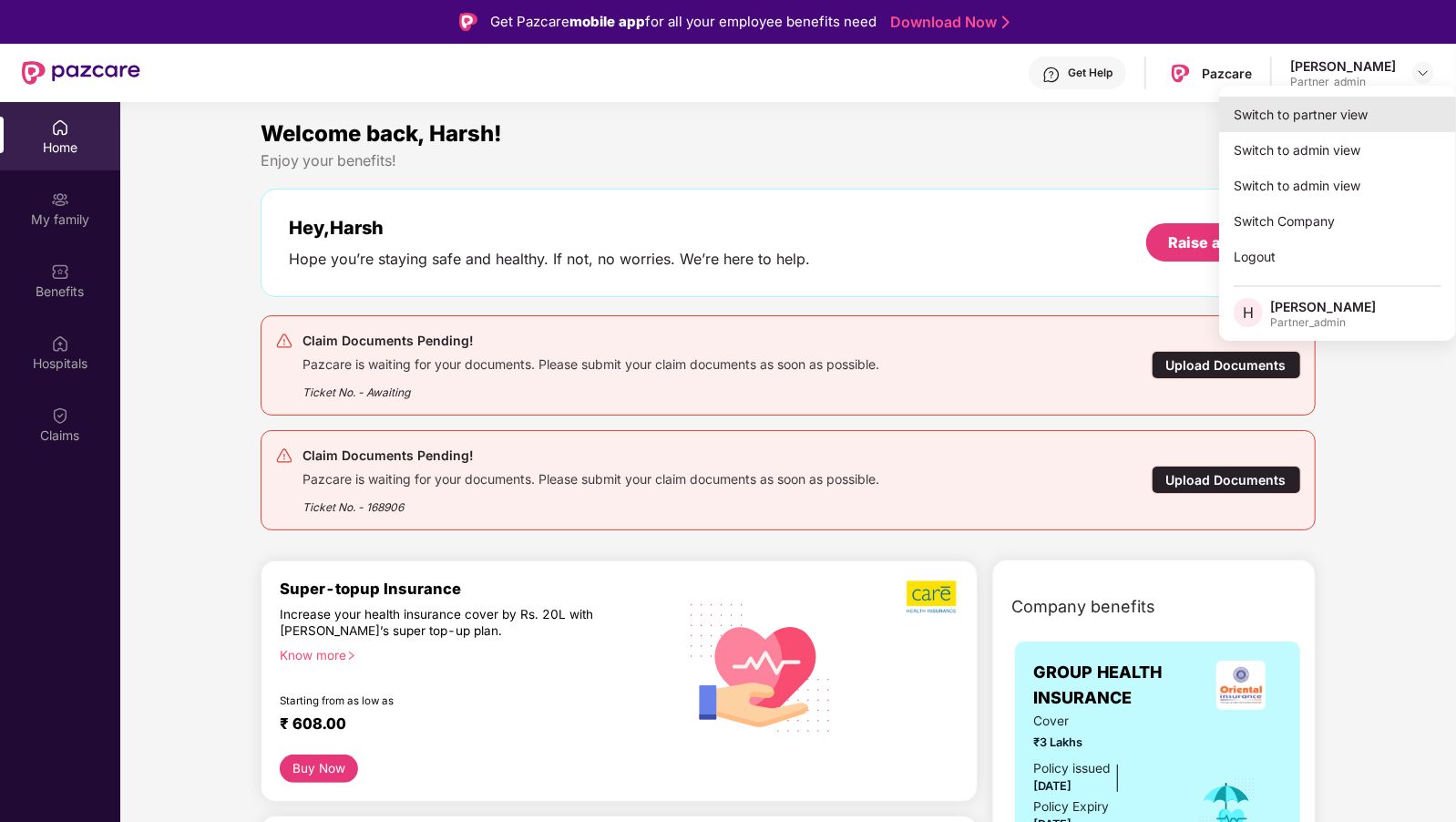
click at [1282, 128] on div "Switch to partner view" at bounding box center [1337, 114] width 237 height 35
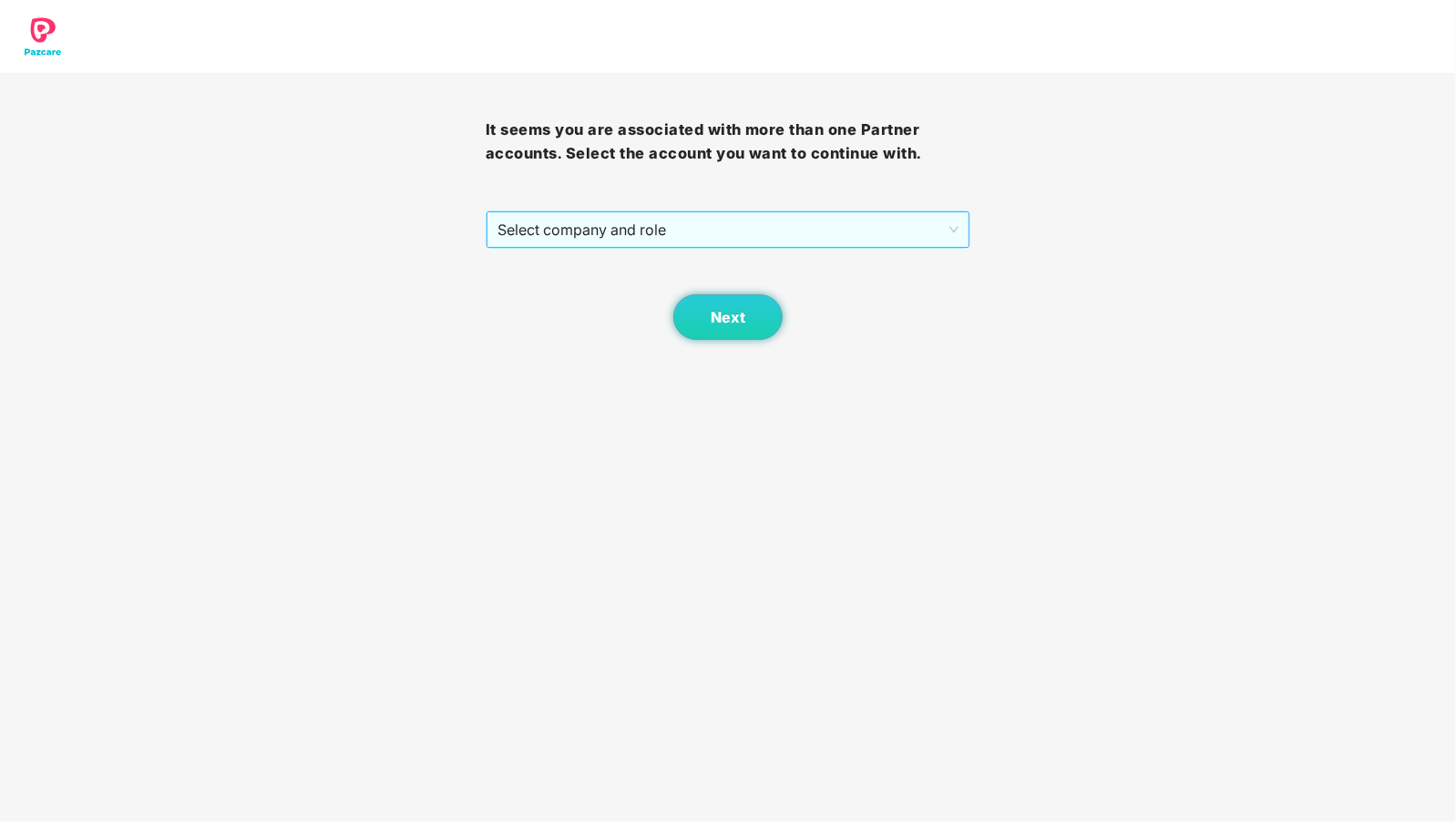
click at [723, 213] on span "Select company and role" at bounding box center [728, 230] width 462 height 35
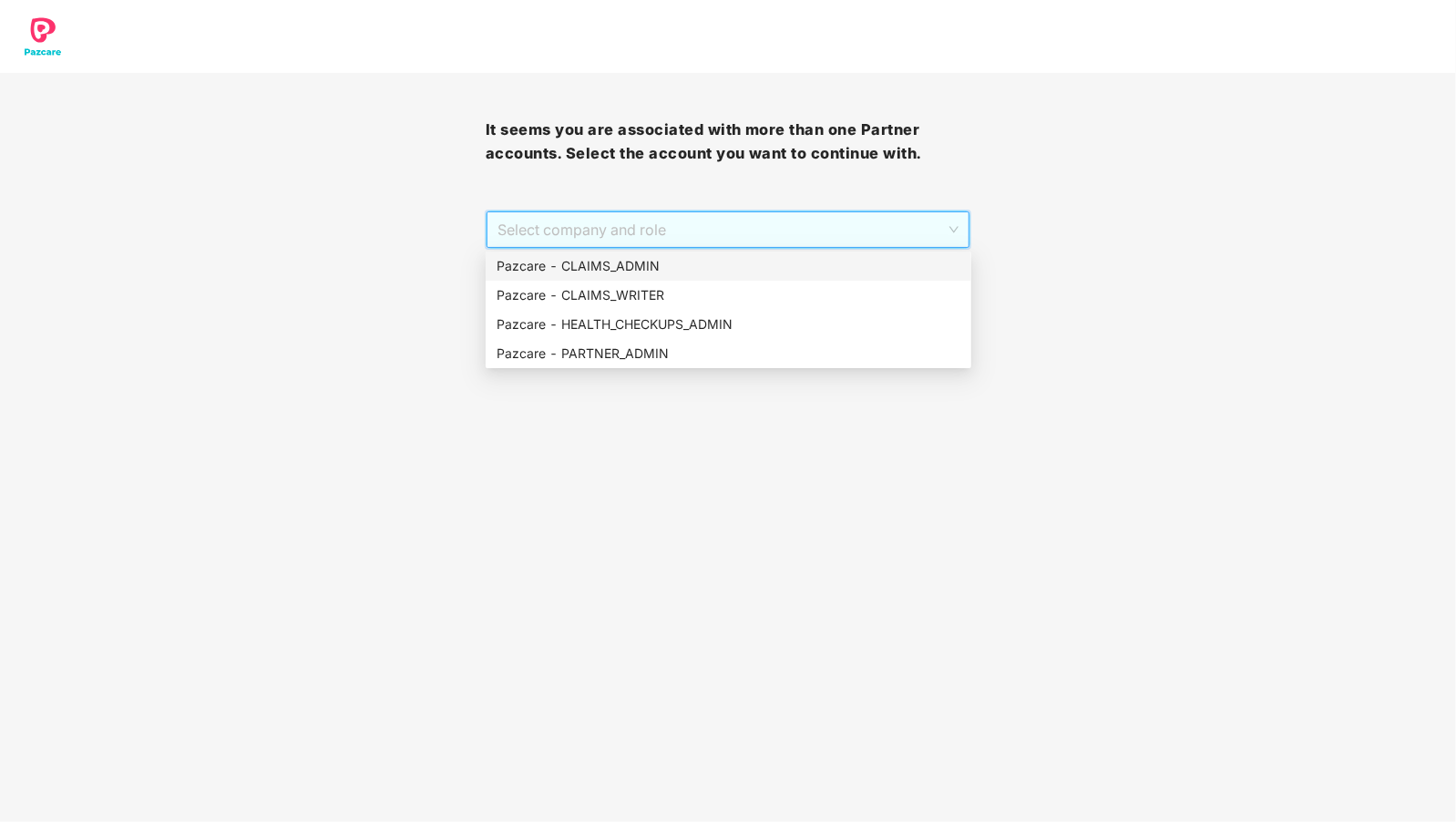
click at [662, 272] on div "Pazcare - CLAIMS_ADMIN" at bounding box center [729, 266] width 464 height 20
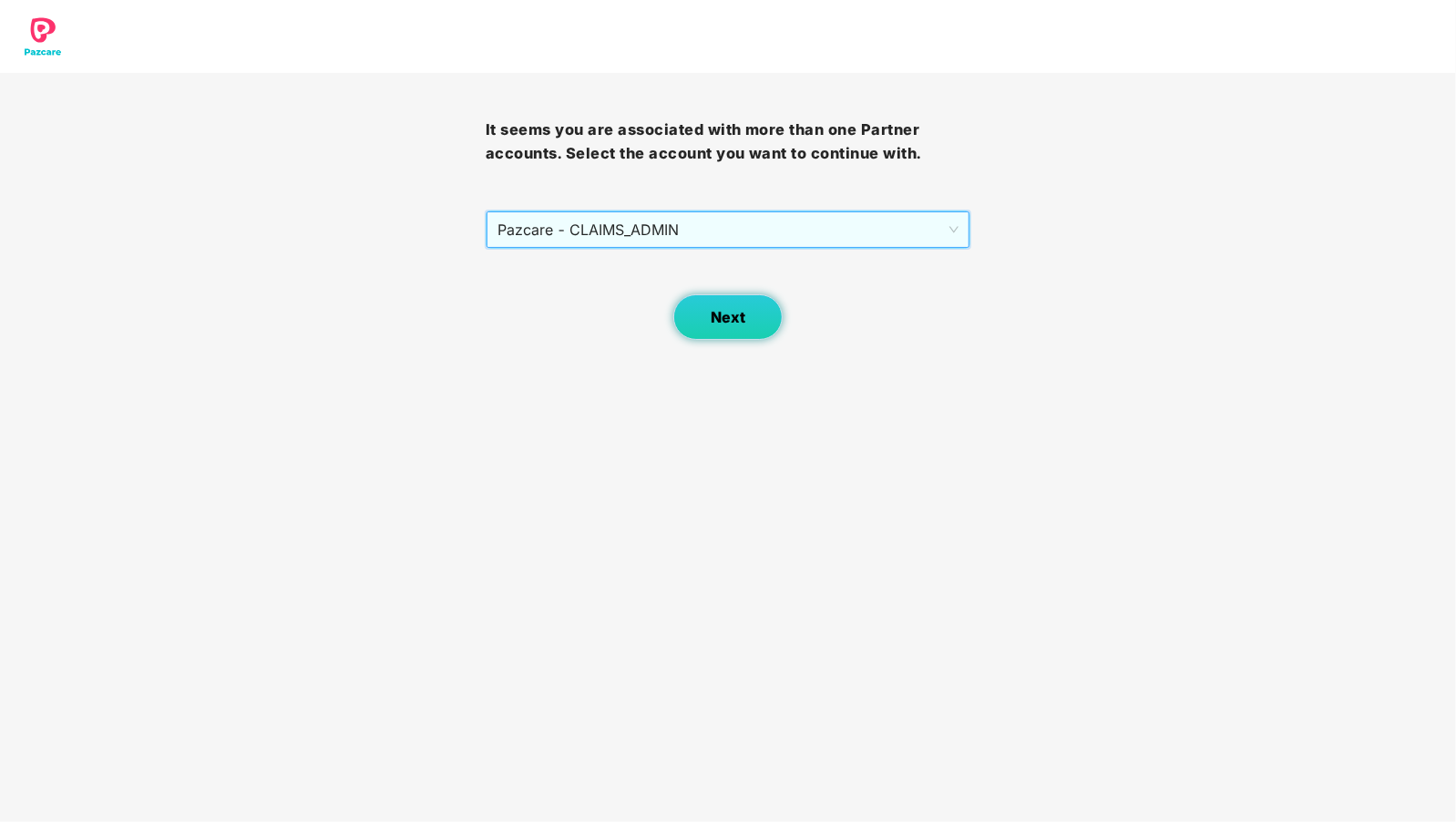
click at [734, 309] on span "Next" at bounding box center [728, 318] width 35 height 18
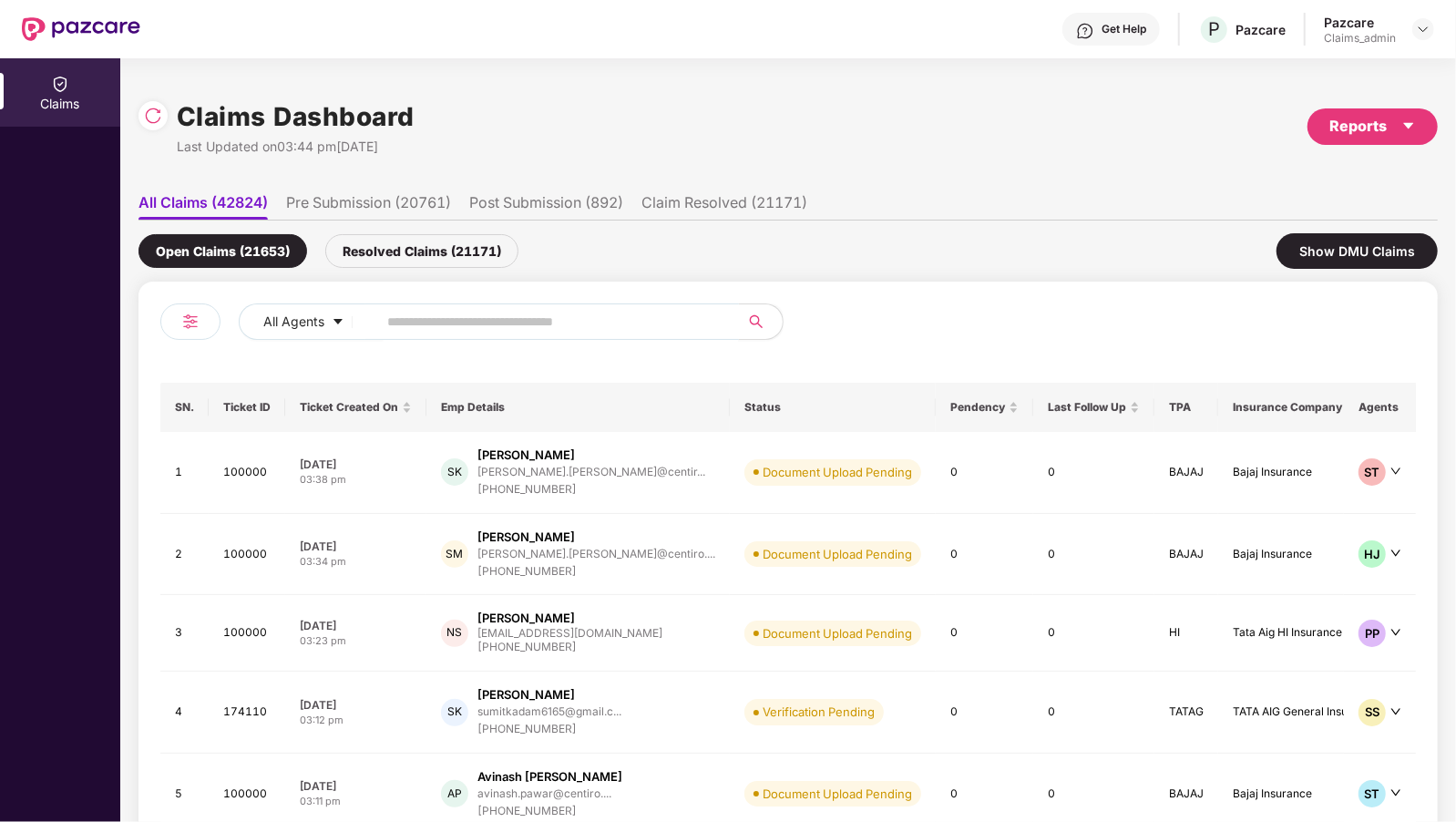
click at [450, 329] on input "text" at bounding box center [551, 322] width 327 height 27
paste input "******"
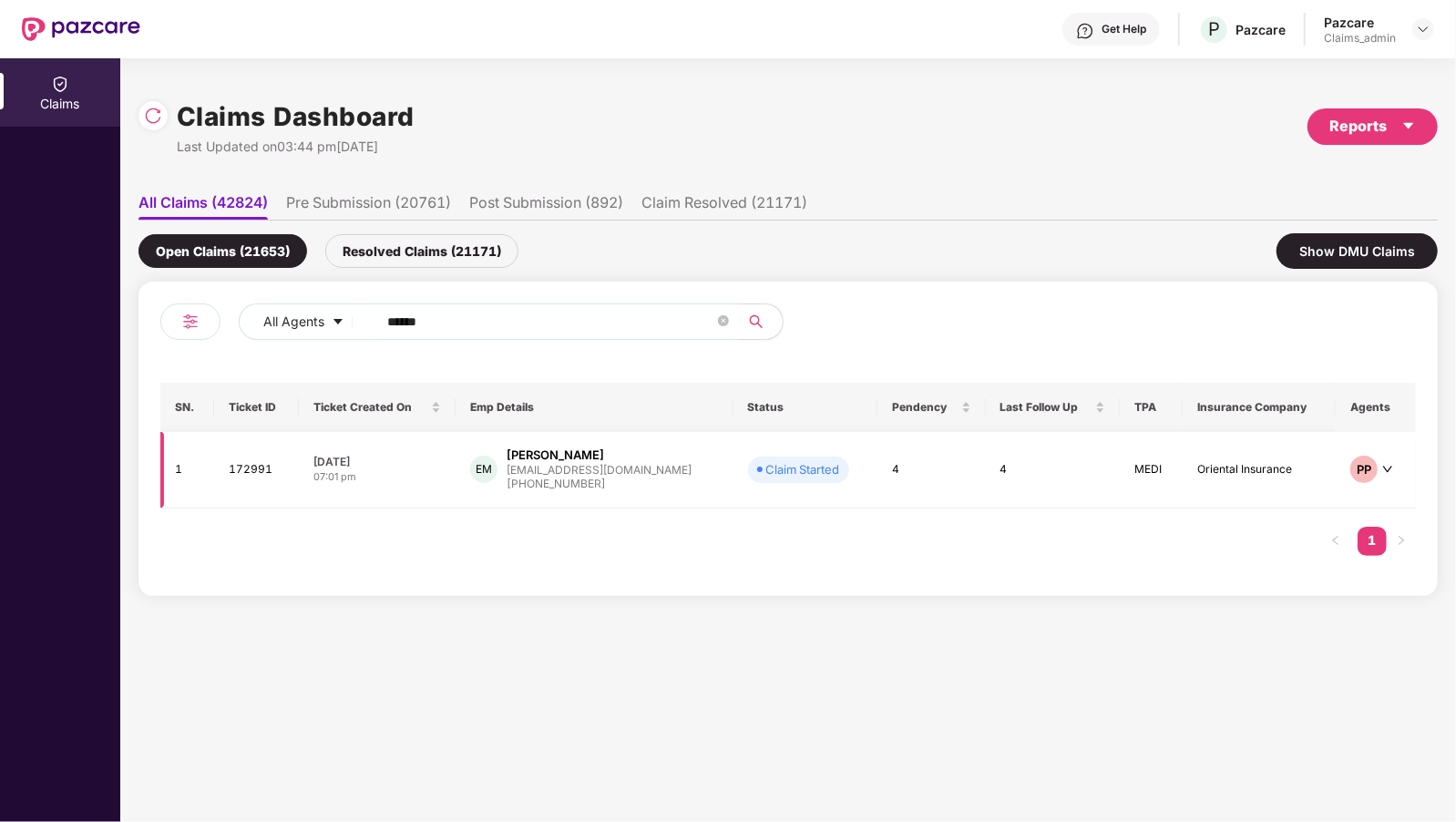
type input "******"
click at [545, 484] on div "+919900044035" at bounding box center [599, 485] width 185 height 18
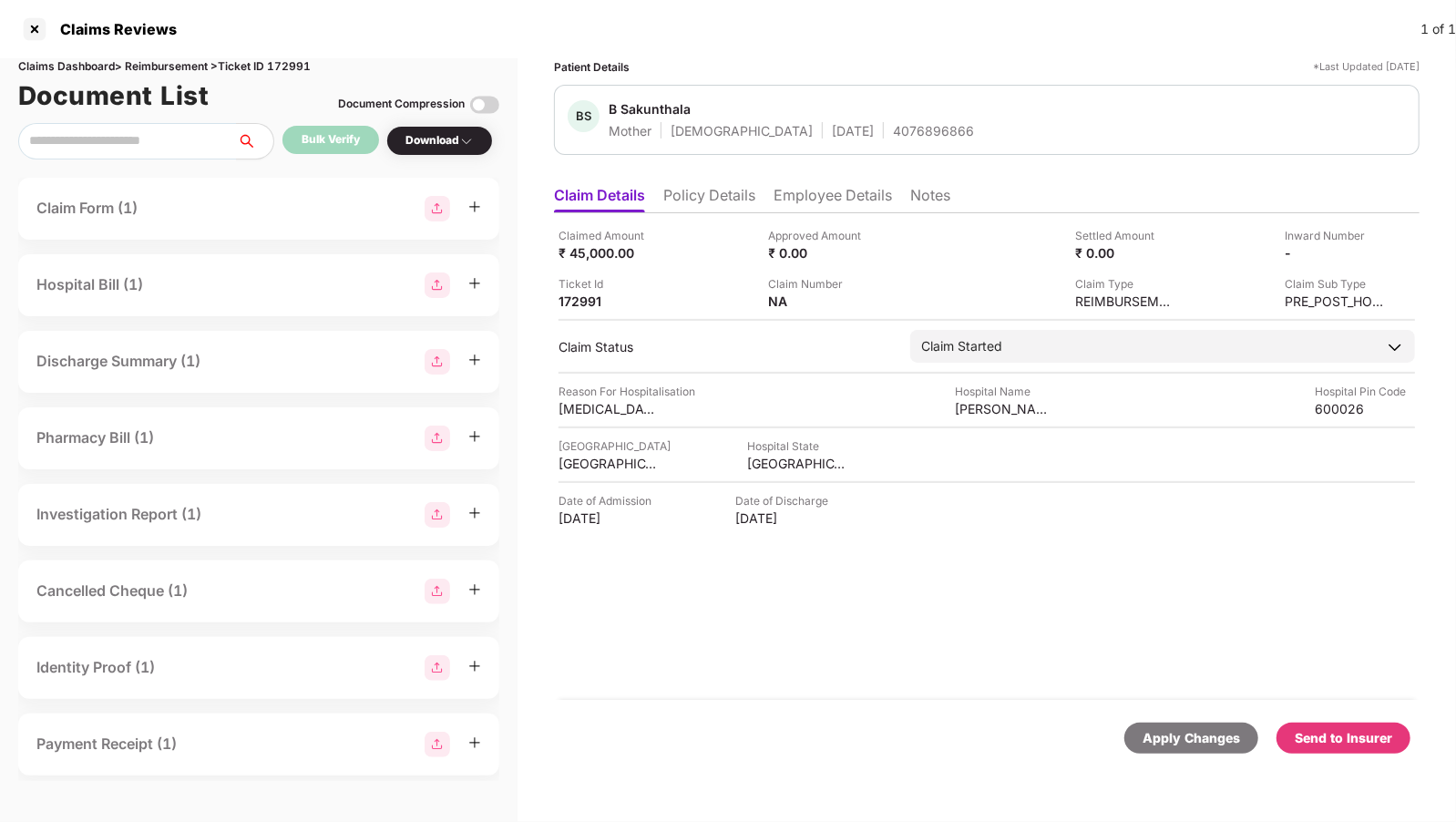
click at [696, 199] on li "Policy Details" at bounding box center [709, 199] width 92 height 26
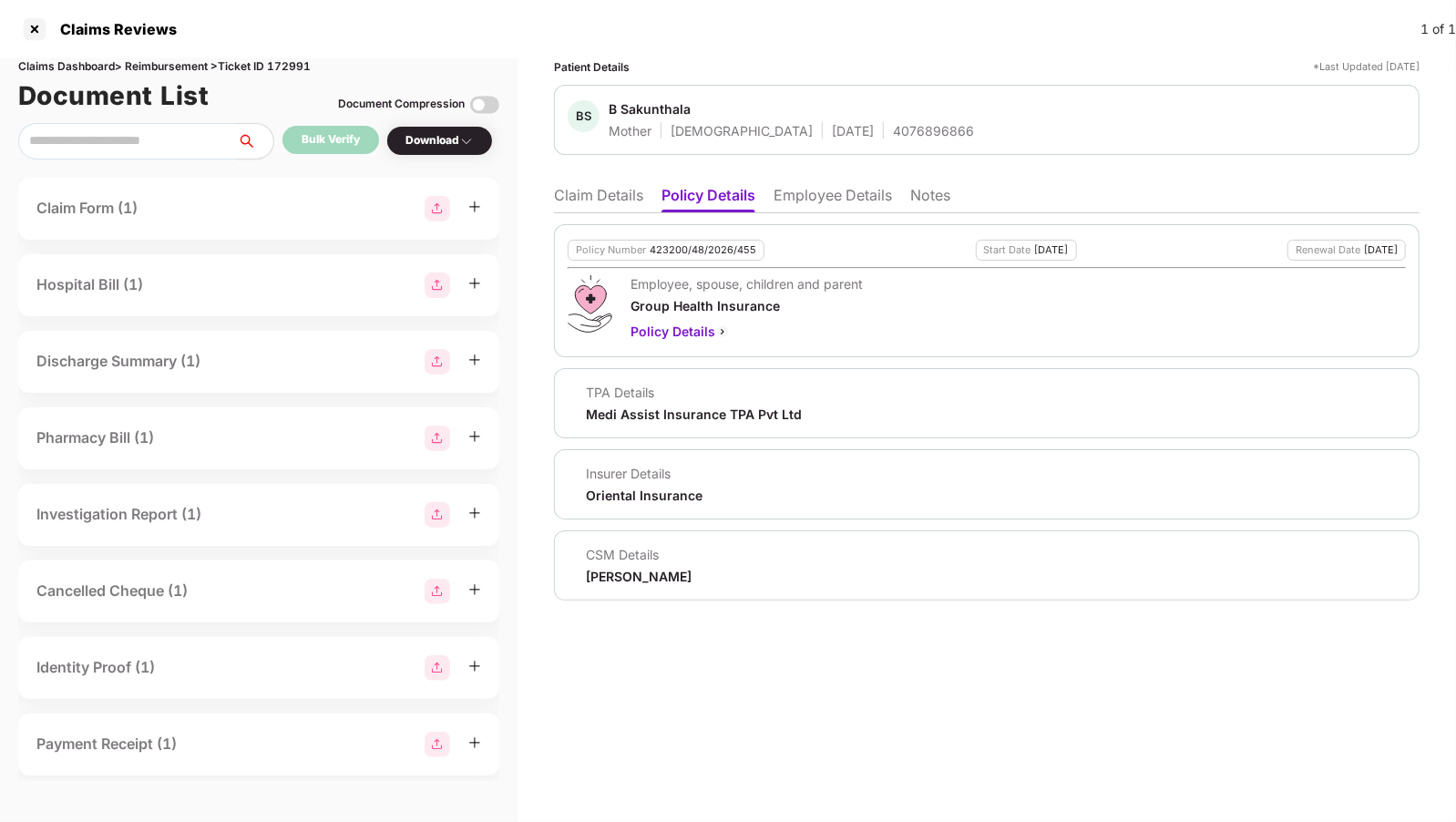
click at [784, 201] on li "Employee Details" at bounding box center [833, 199] width 119 height 26
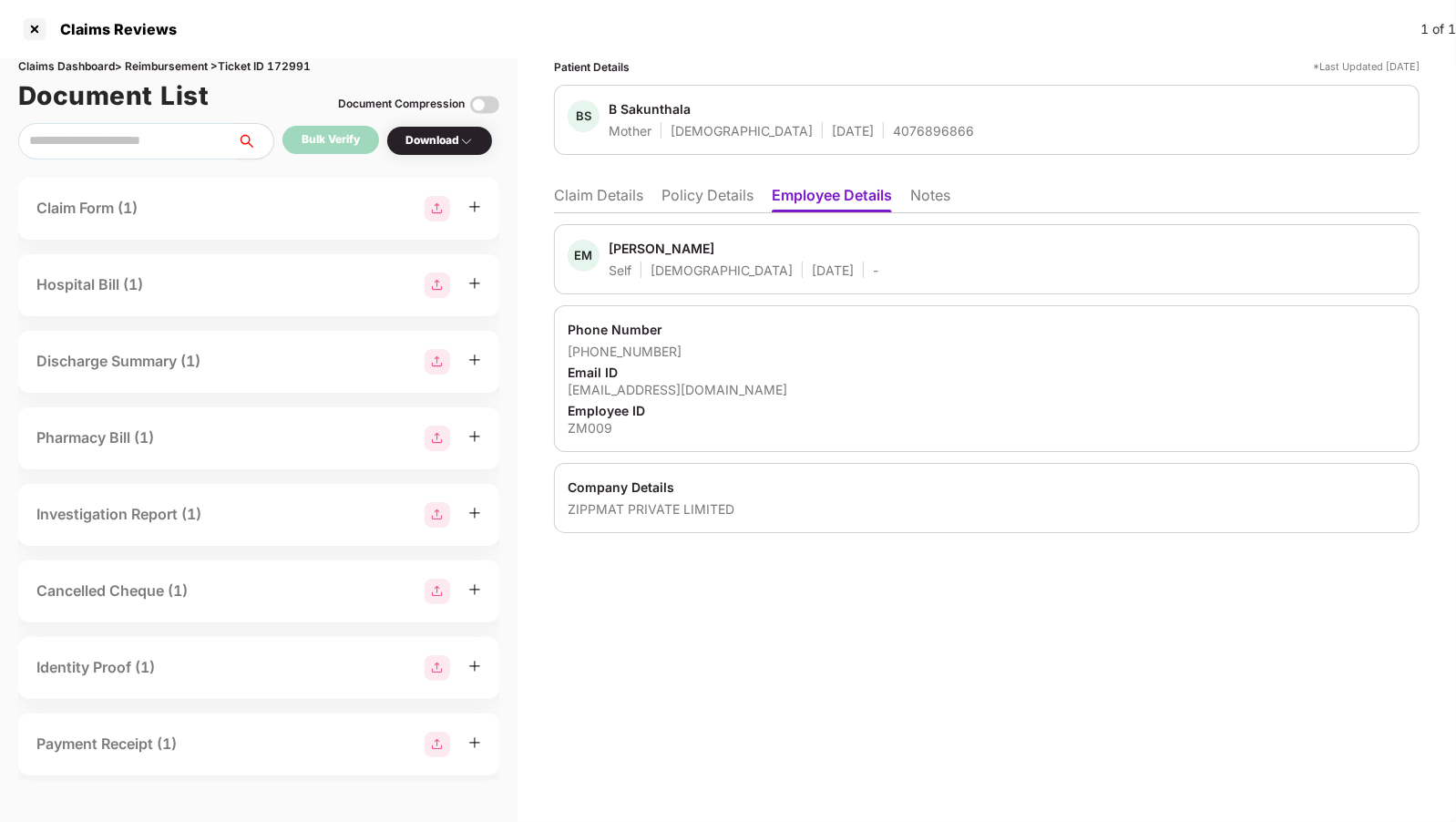
click at [640, 506] on div "ZIPPMAT PRIVATE LIMITED" at bounding box center [986, 509] width 838 height 18
copy div "ZIPPMAT PRIVATE LIMITED"
